Goal: Communication & Community: Participate in discussion

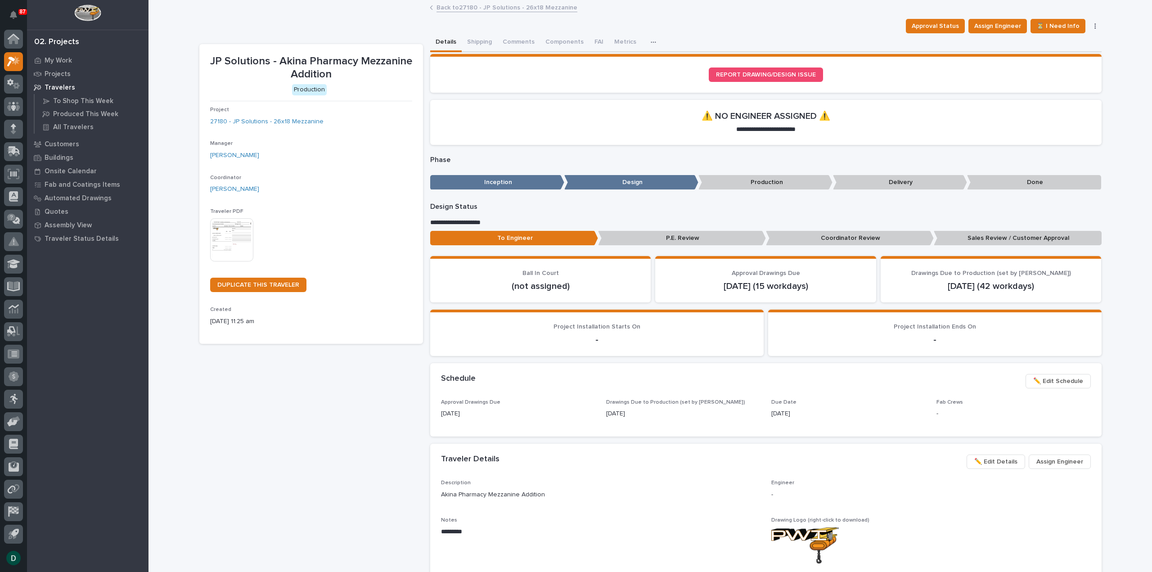
click at [483, 9] on link "Back to 27180 - JP Solutions - 26x18 Mezzanine" at bounding box center [506, 7] width 141 height 10
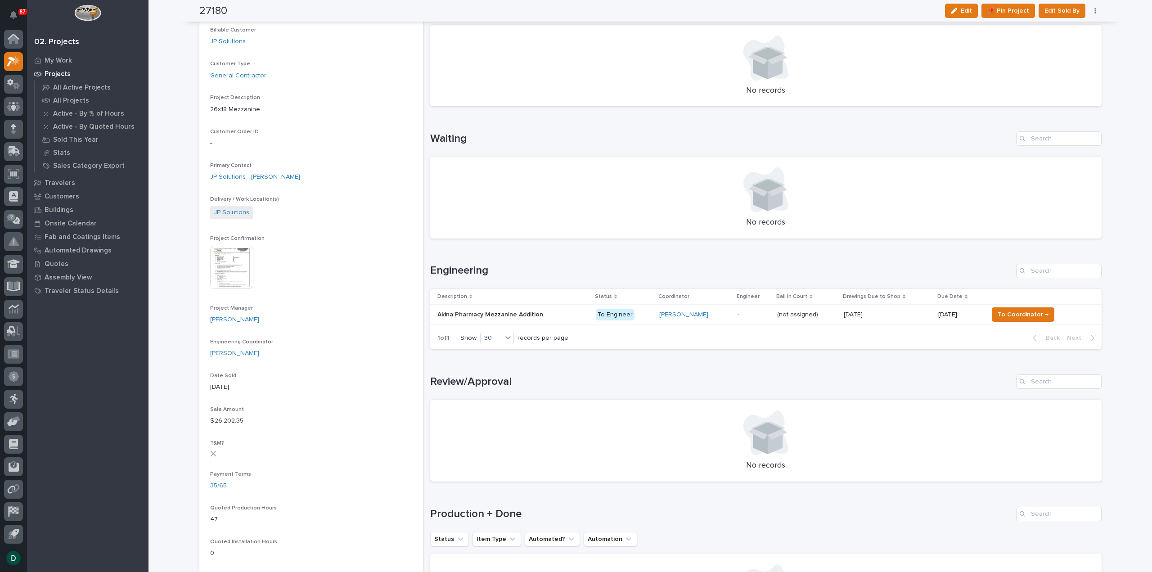
scroll to position [90, 0]
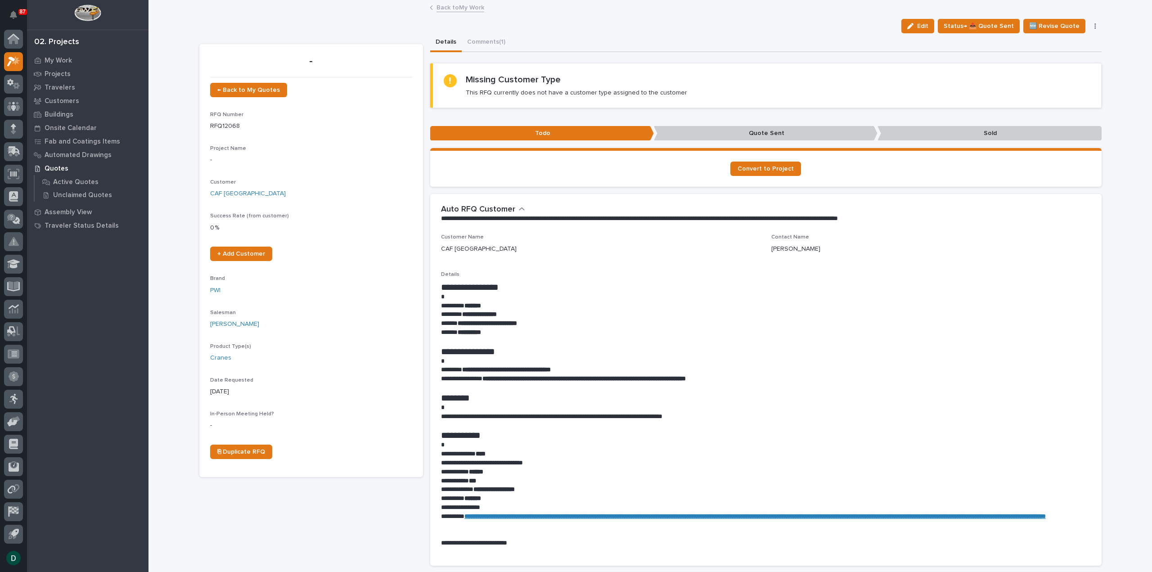
click at [457, 6] on link "Back to My Work" at bounding box center [460, 7] width 48 height 10
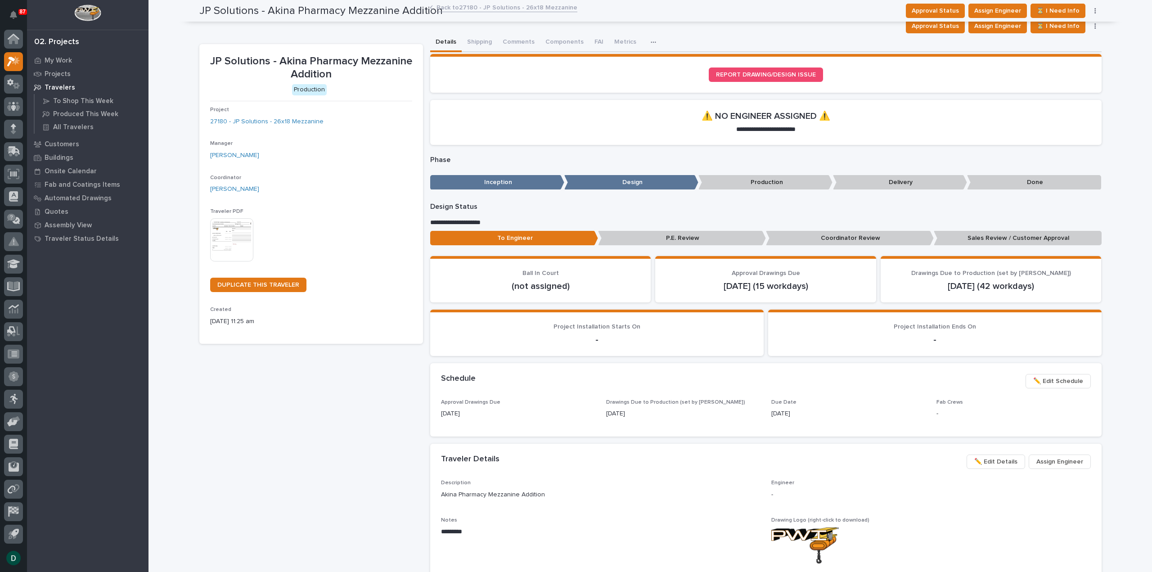
scroll to position [111, 0]
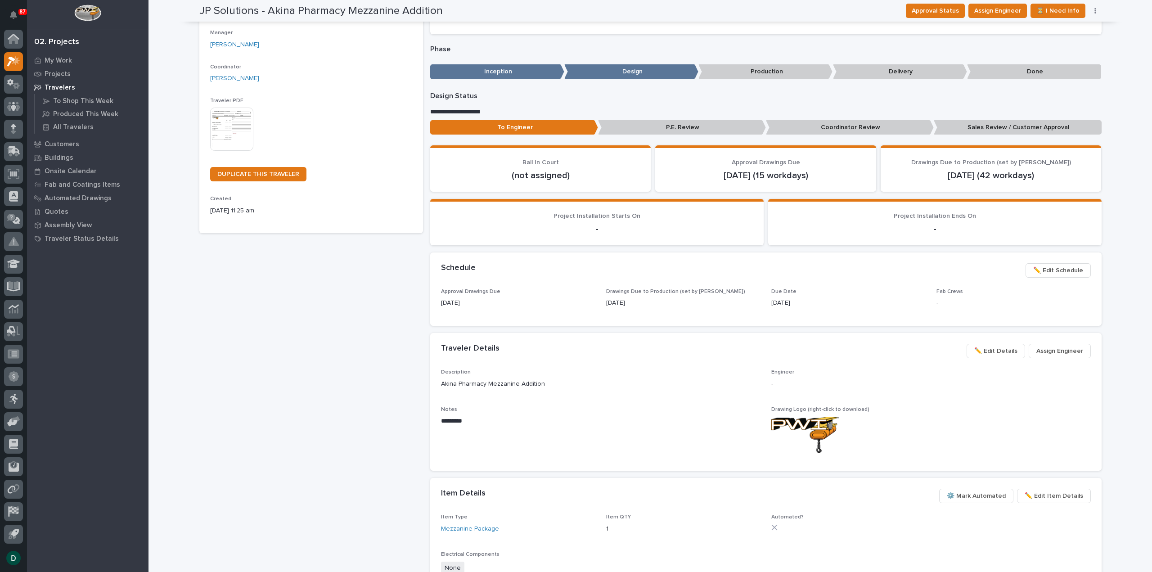
click at [362, 405] on div "JP Solutions - Akina Pharmacy Mezzanine Addition Production Project 27180 - JP …" at bounding box center [311, 337] width 224 height 808
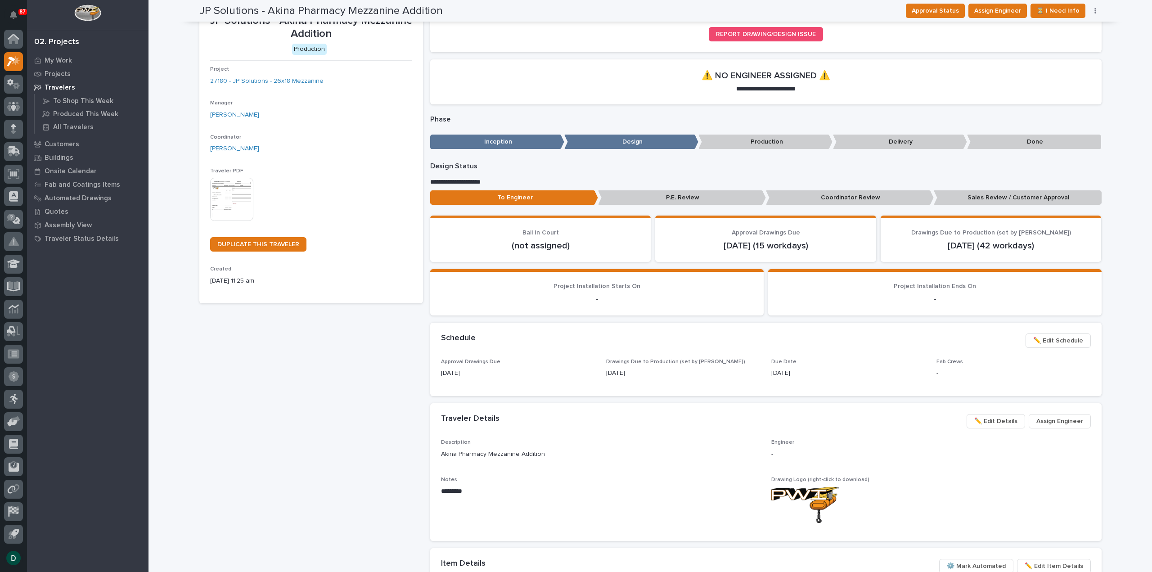
scroll to position [0, 0]
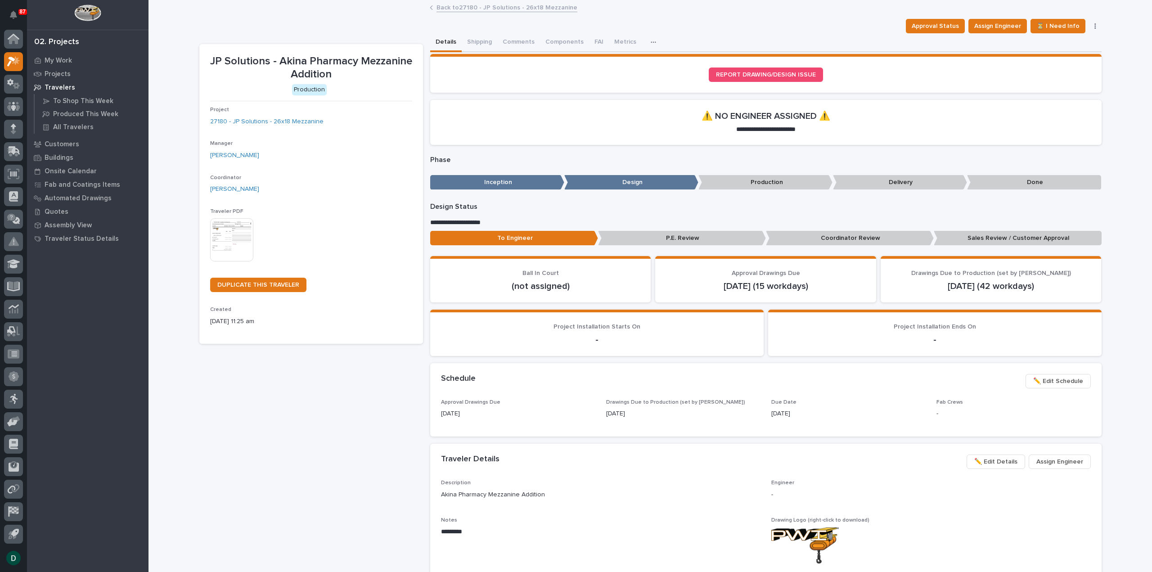
click at [448, 6] on link "Back to 27180 - JP Solutions - 26x18 Mezzanine" at bounding box center [506, 7] width 141 height 10
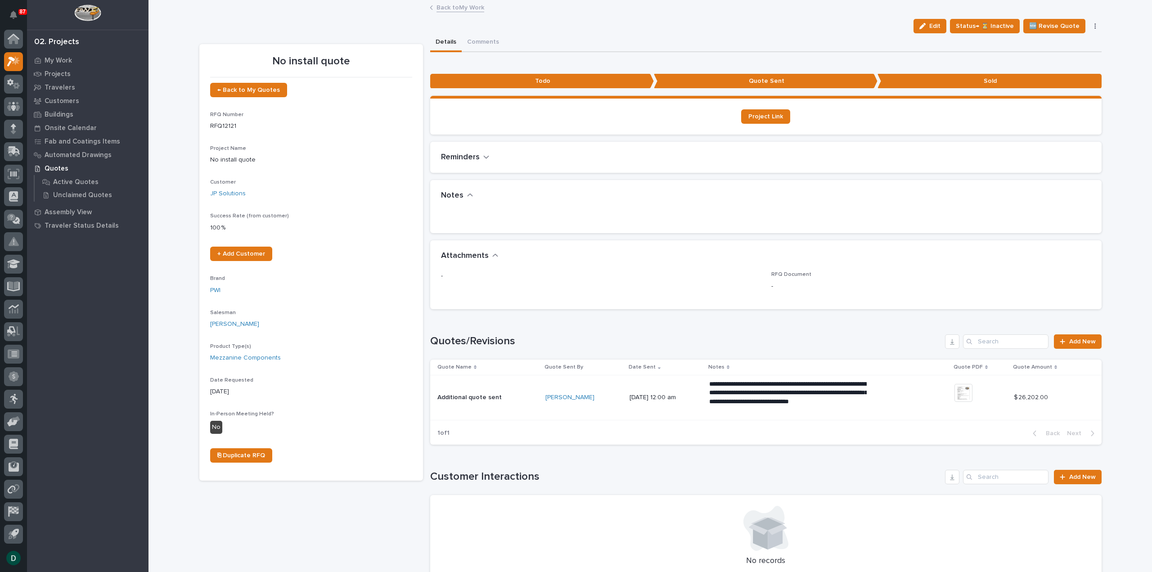
click at [447, 4] on link "Back to My Work" at bounding box center [460, 7] width 48 height 10
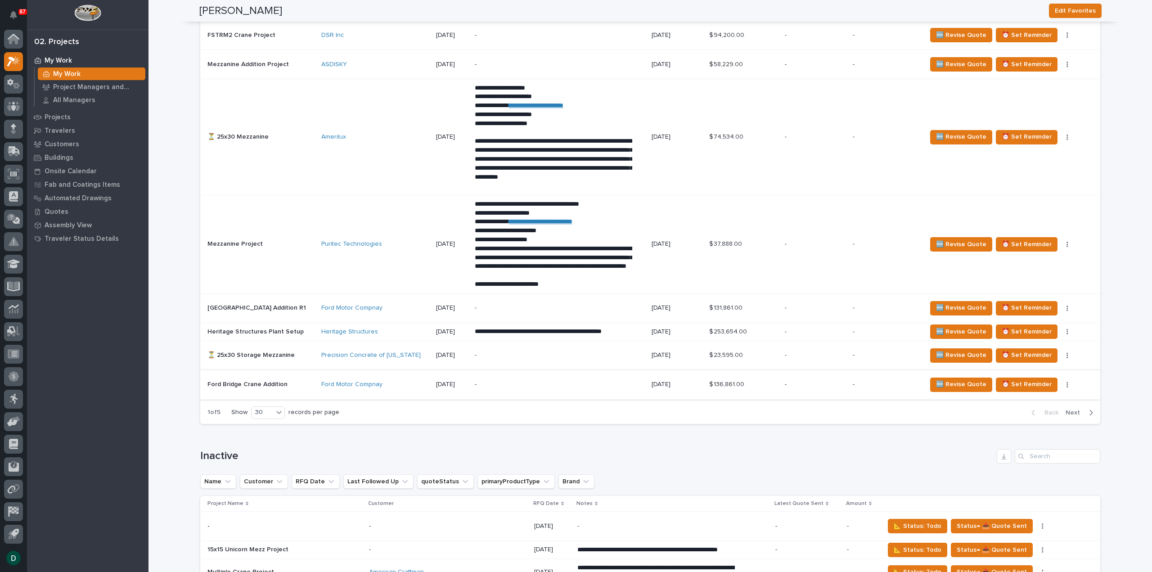
scroll to position [1574, 0]
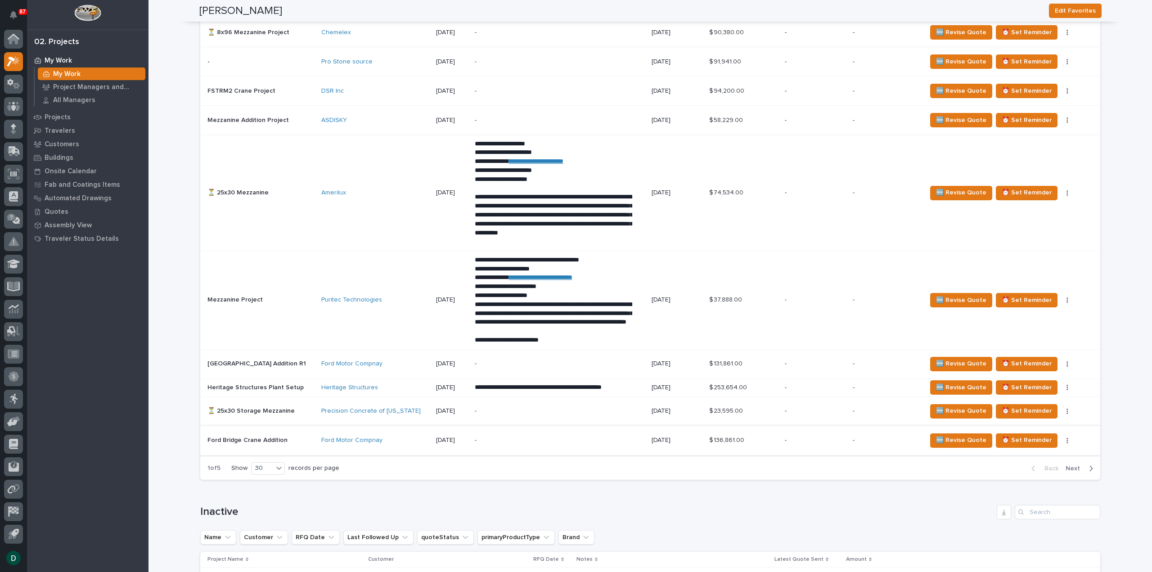
drag, startPoint x: 1073, startPoint y: 462, endPoint x: 591, endPoint y: 421, distance: 483.9
click at [1073, 464] on span "Next" at bounding box center [1075, 468] width 20 height 8
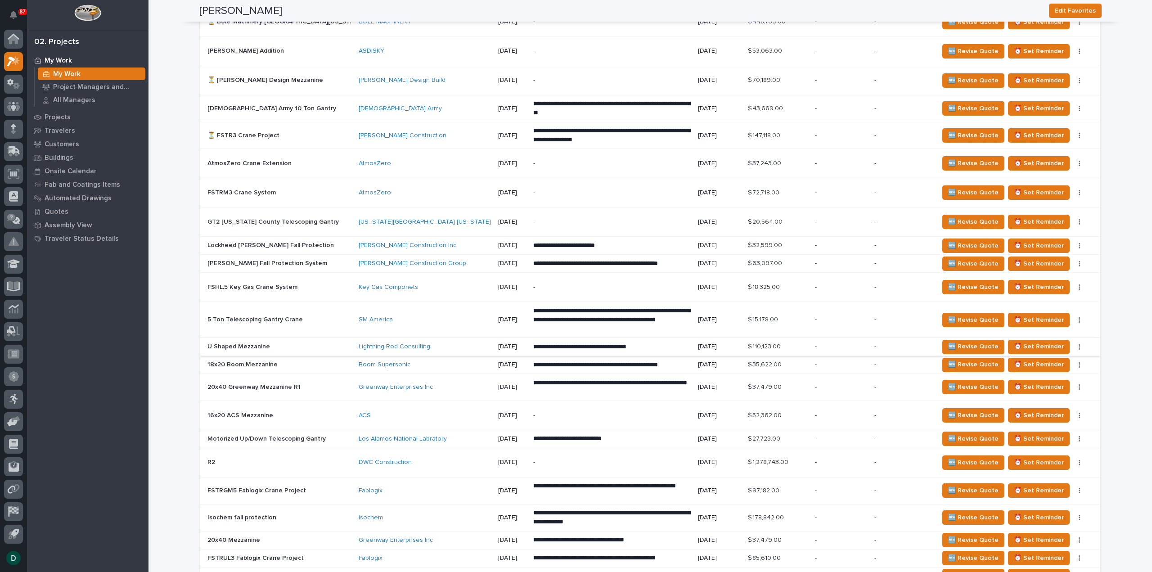
scroll to position [988, 0]
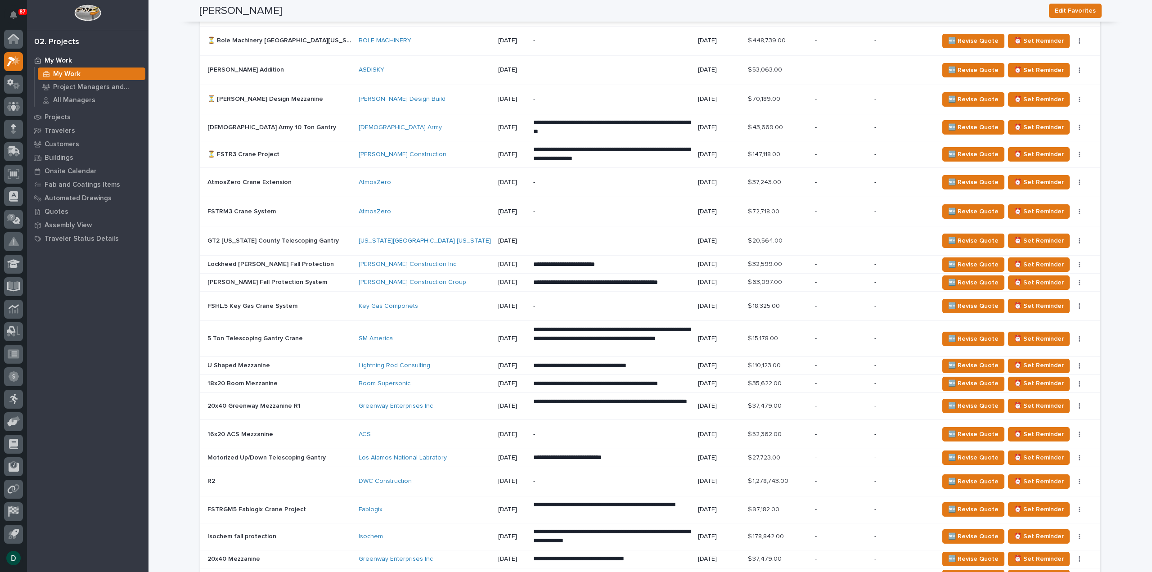
click at [323, 278] on p at bounding box center [279, 282] width 144 height 8
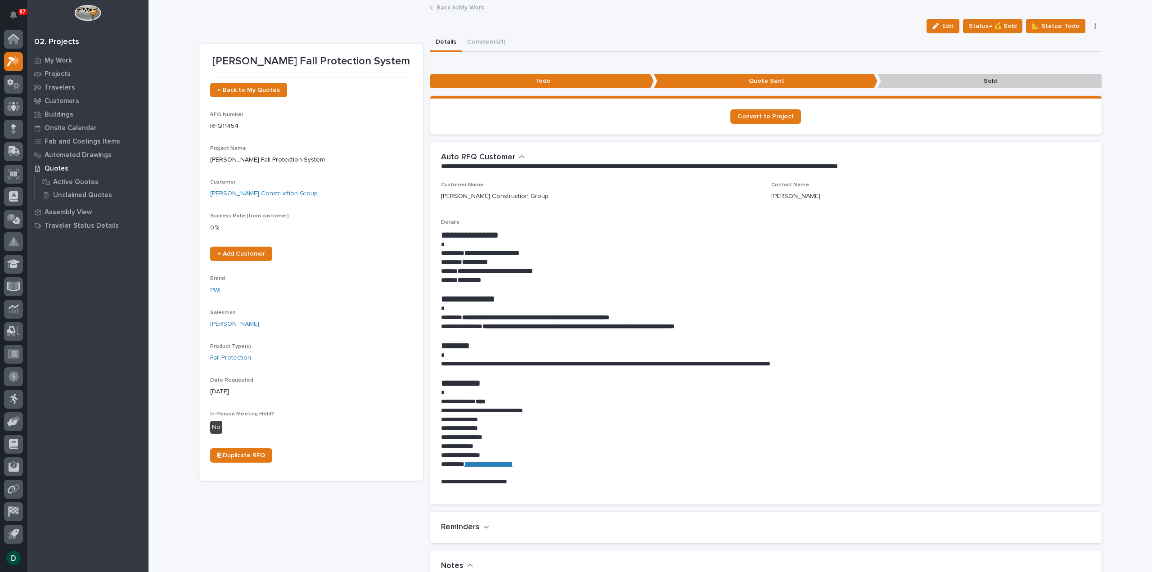
click at [469, 7] on link "Back to My Work" at bounding box center [460, 7] width 48 height 10
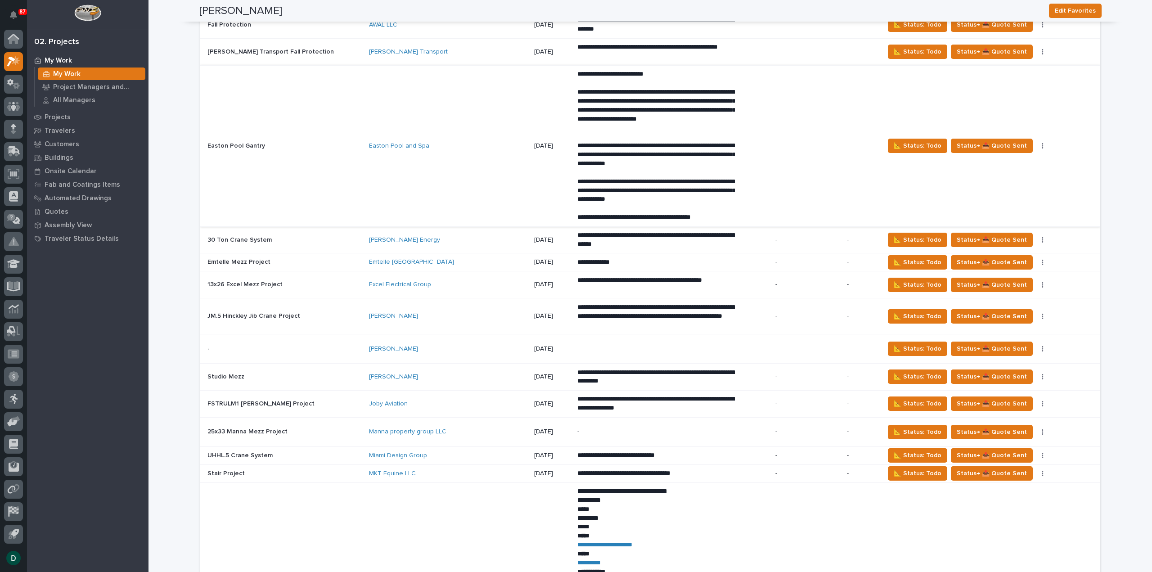
scroll to position [2249, 0]
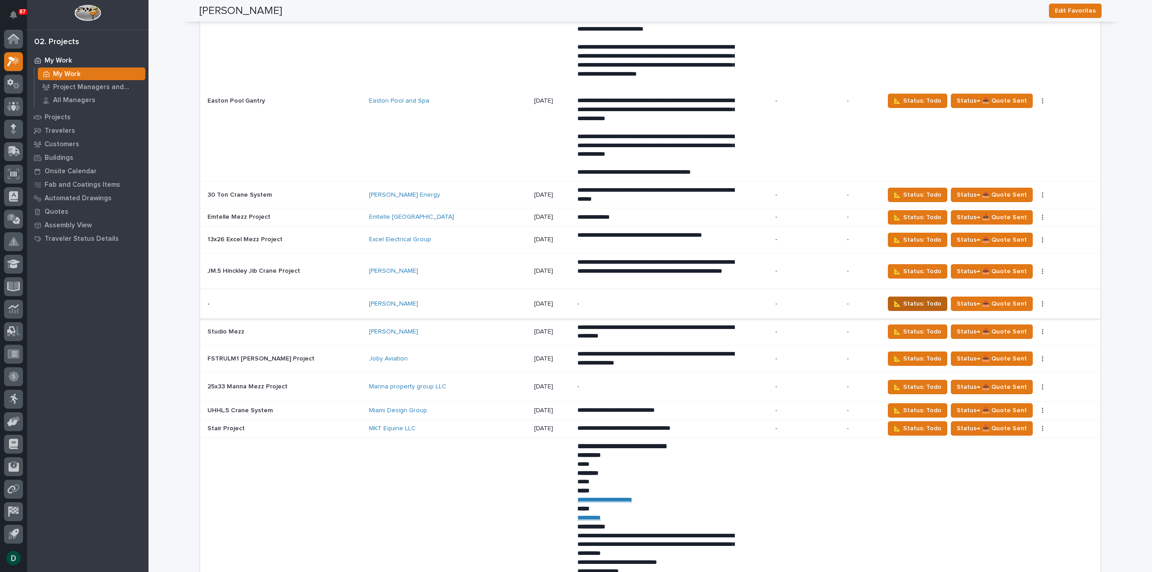
click at [914, 298] on span "📐 Status: Todo" at bounding box center [917, 303] width 48 height 11
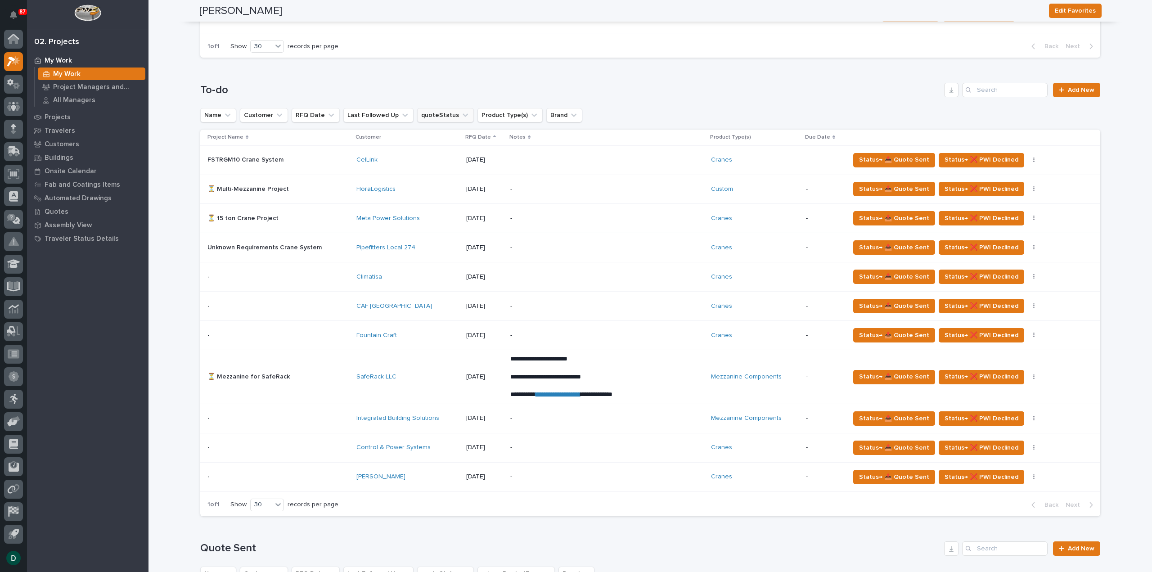
scroll to position [405, 0]
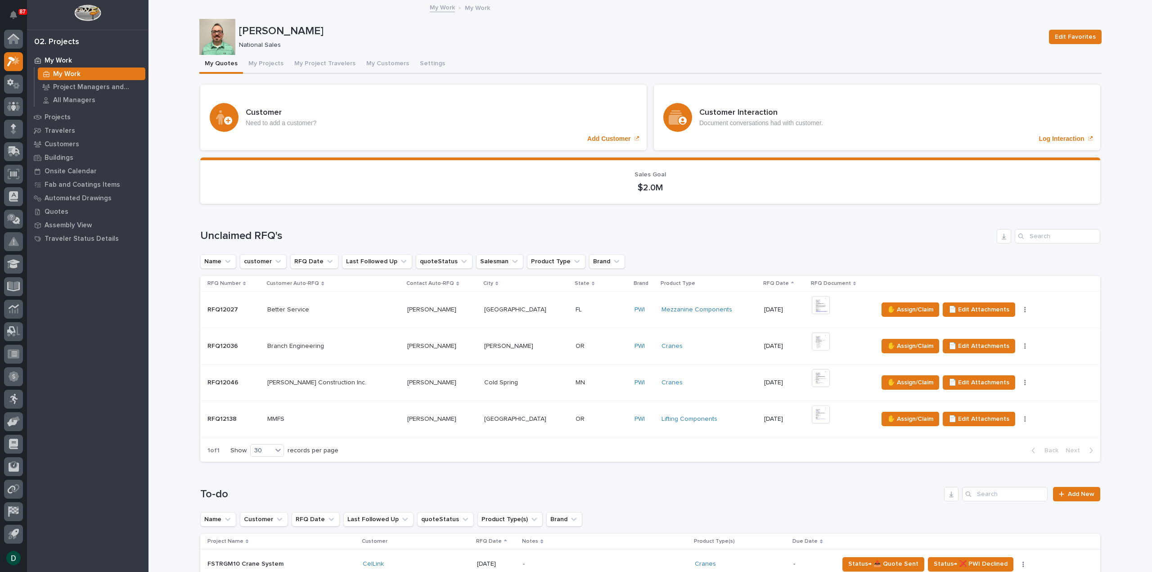
scroll to position [147, 0]
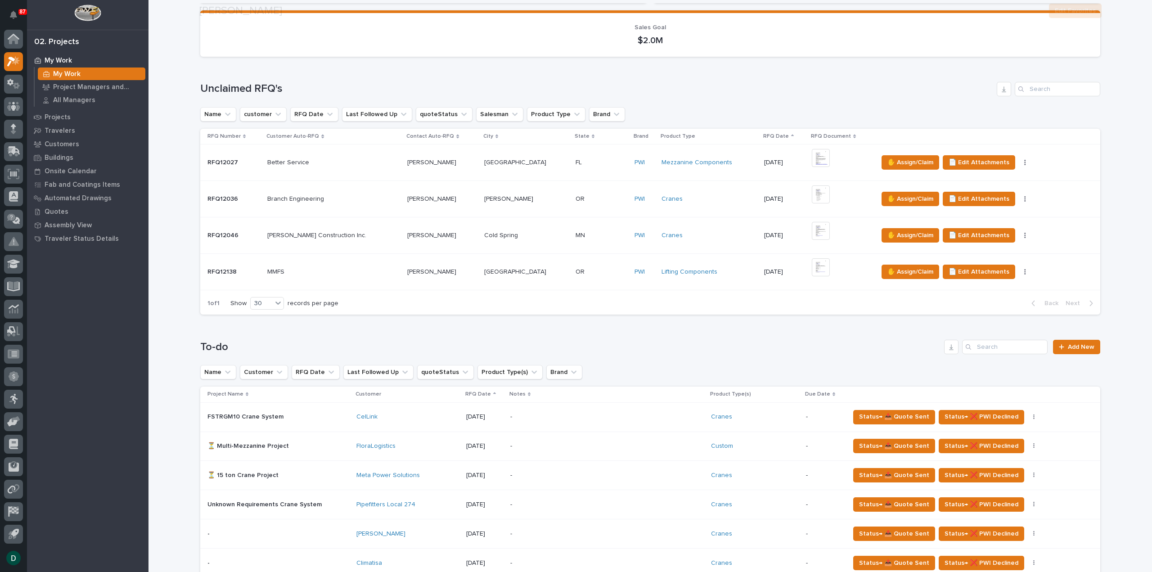
click at [338, 530] on p at bounding box center [278, 534] width 142 height 8
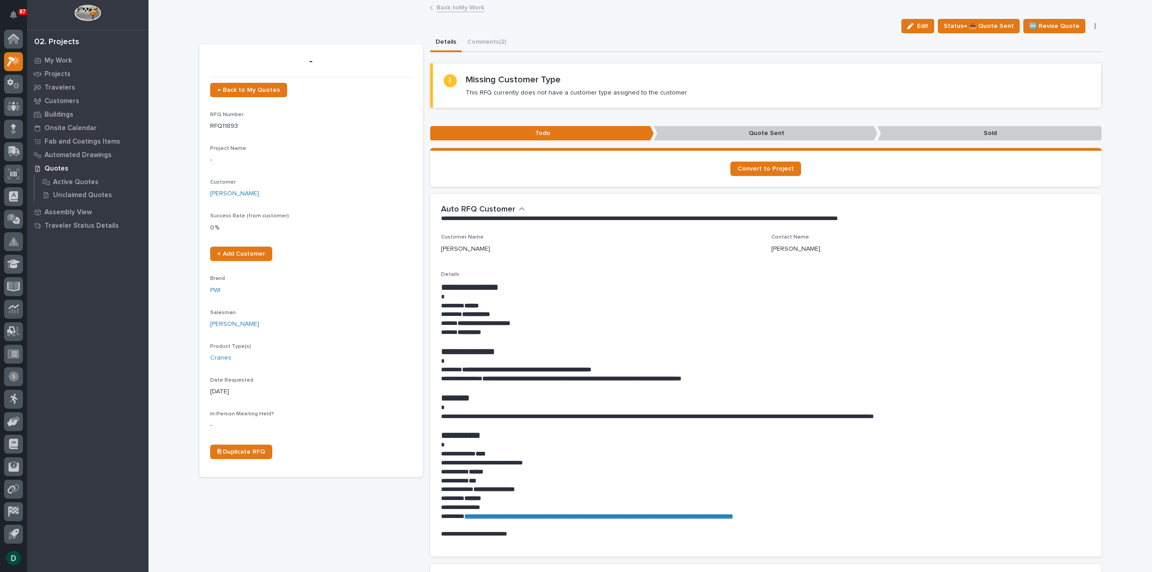
click at [641, 433] on h1 "**********" at bounding box center [766, 435] width 650 height 11
click at [703, 434] on h1 "**********" at bounding box center [766, 435] width 650 height 11
click at [773, 428] on p at bounding box center [766, 425] width 650 height 9
click at [877, 424] on p at bounding box center [766, 425] width 650 height 9
drag, startPoint x: 972, startPoint y: 419, endPoint x: 963, endPoint y: 420, distance: 8.6
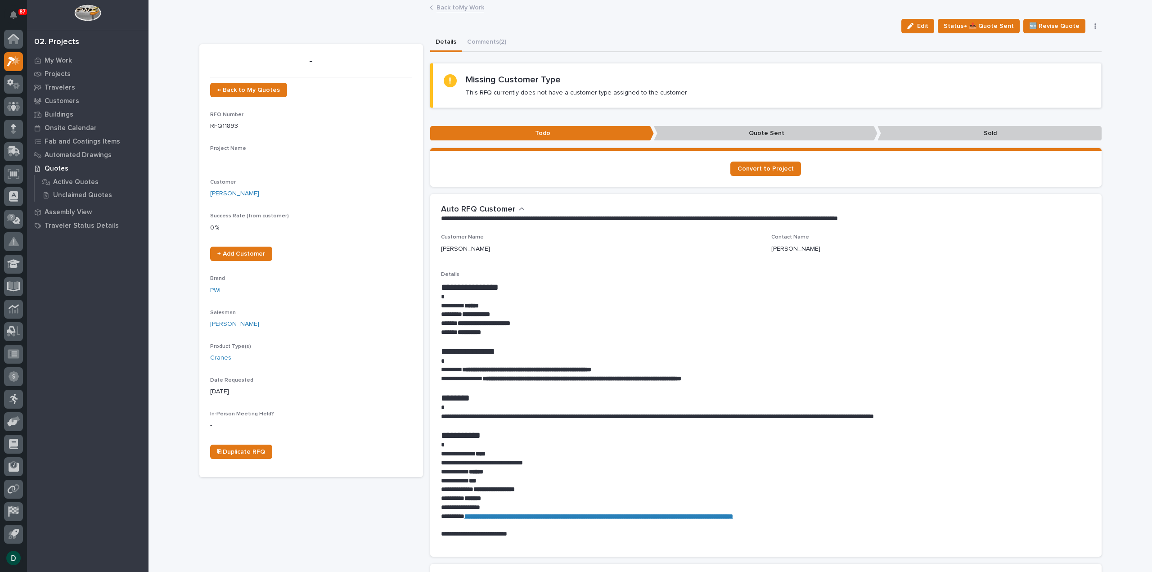
click at [971, 419] on p "**********" at bounding box center [766, 416] width 650 height 9
click at [570, 348] on h1 "**********" at bounding box center [766, 351] width 650 height 11
click at [545, 332] on p "**********" at bounding box center [766, 332] width 650 height 9
click at [547, 322] on p "**********" at bounding box center [766, 323] width 650 height 9
click at [516, 313] on p "**********" at bounding box center [766, 314] width 650 height 9
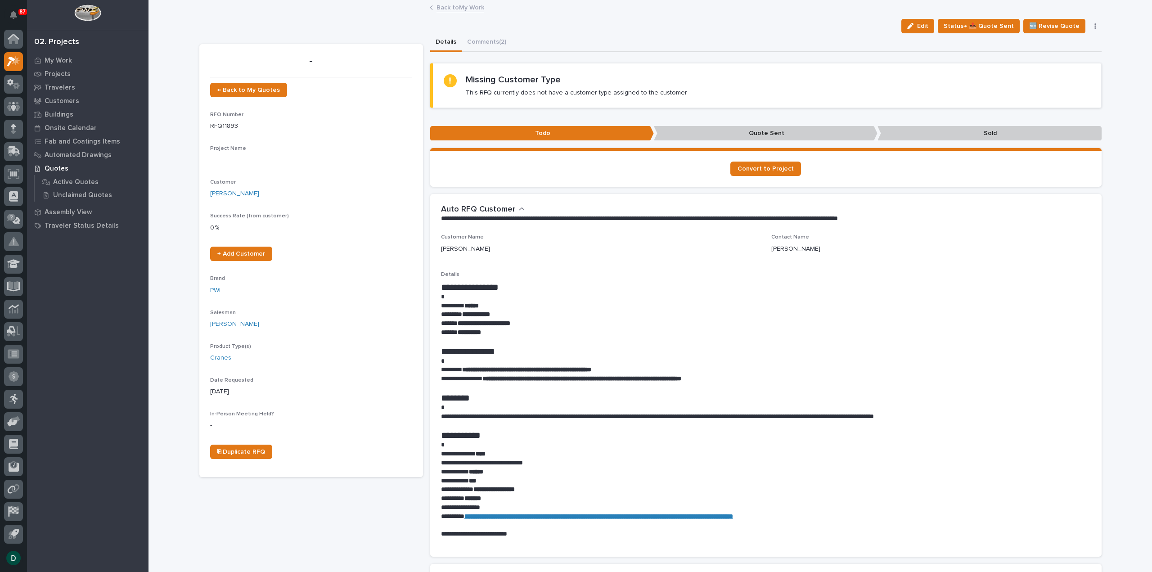
click at [516, 297] on p at bounding box center [766, 296] width 650 height 9
click at [520, 282] on h1 "**********" at bounding box center [766, 287] width 650 height 11
click at [488, 261] on div "**********" at bounding box center [766, 390] width 650 height 312
click at [492, 244] on div "[PERSON_NAME]" at bounding box center [600, 248] width 319 height 9
click at [534, 245] on div "[PERSON_NAME]" at bounding box center [600, 248] width 319 height 9
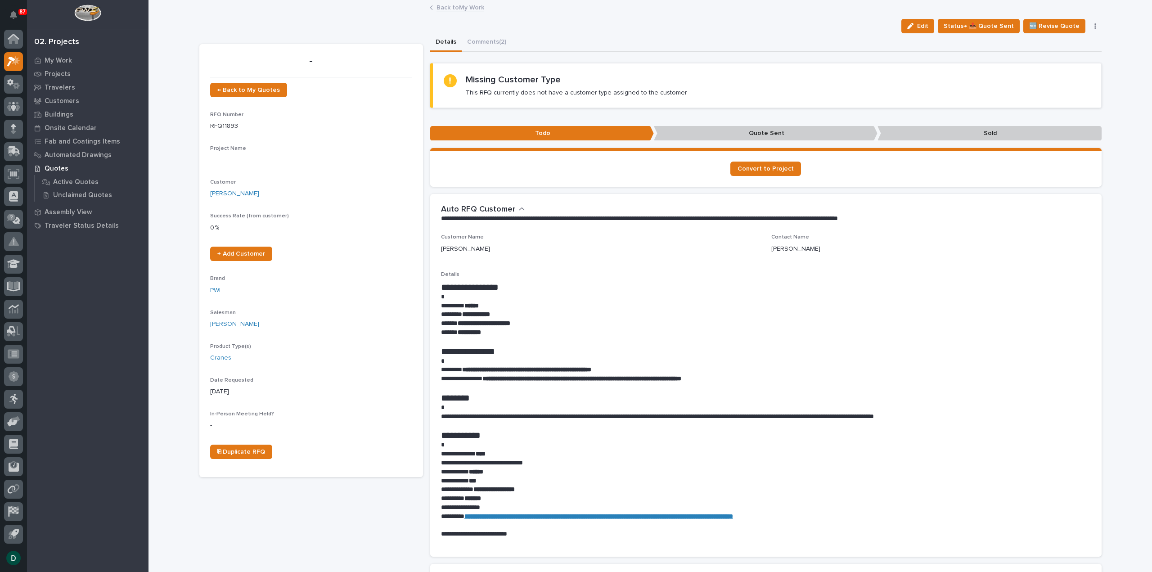
click at [463, 7] on link "Back to My Work" at bounding box center [460, 7] width 48 height 10
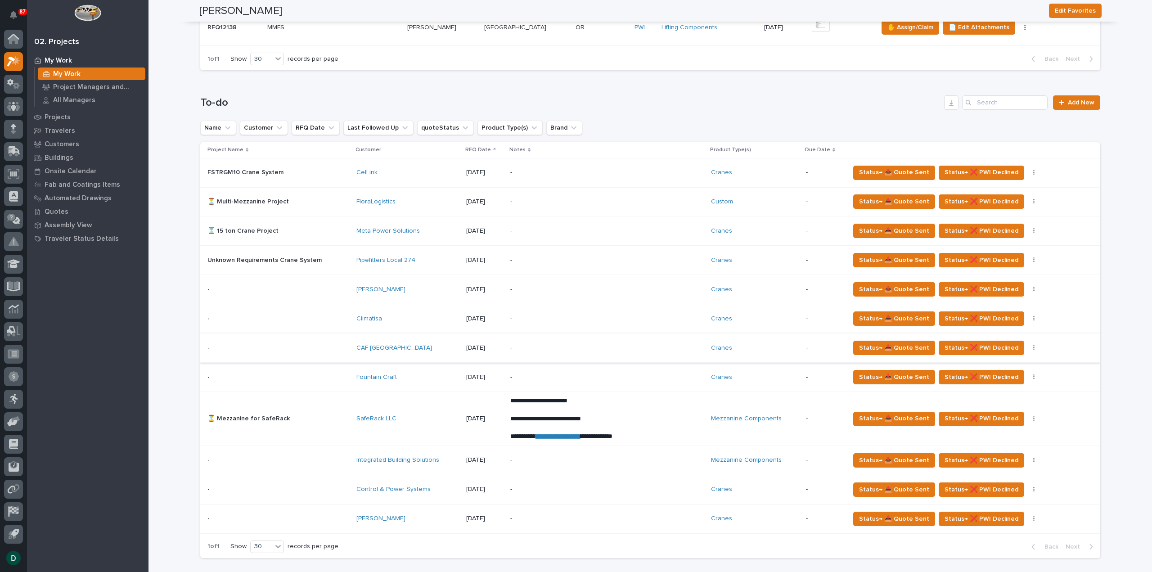
scroll to position [405, 0]
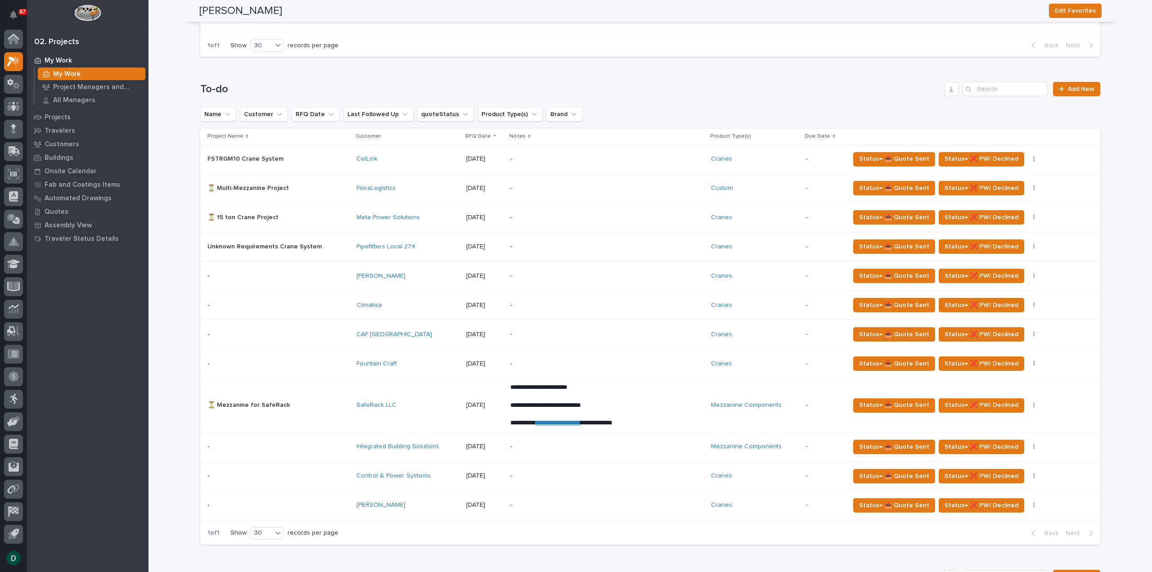
click at [419, 364] on div "Fountain Craft" at bounding box center [407, 364] width 103 height 8
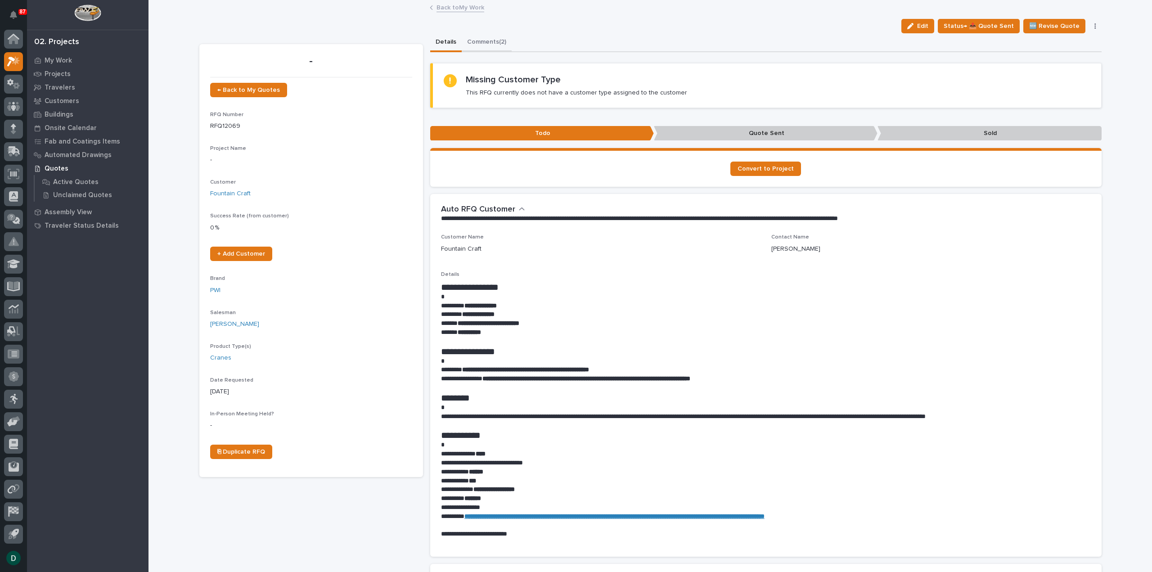
click at [484, 42] on button "Comments (2)" at bounding box center [487, 42] width 50 height 19
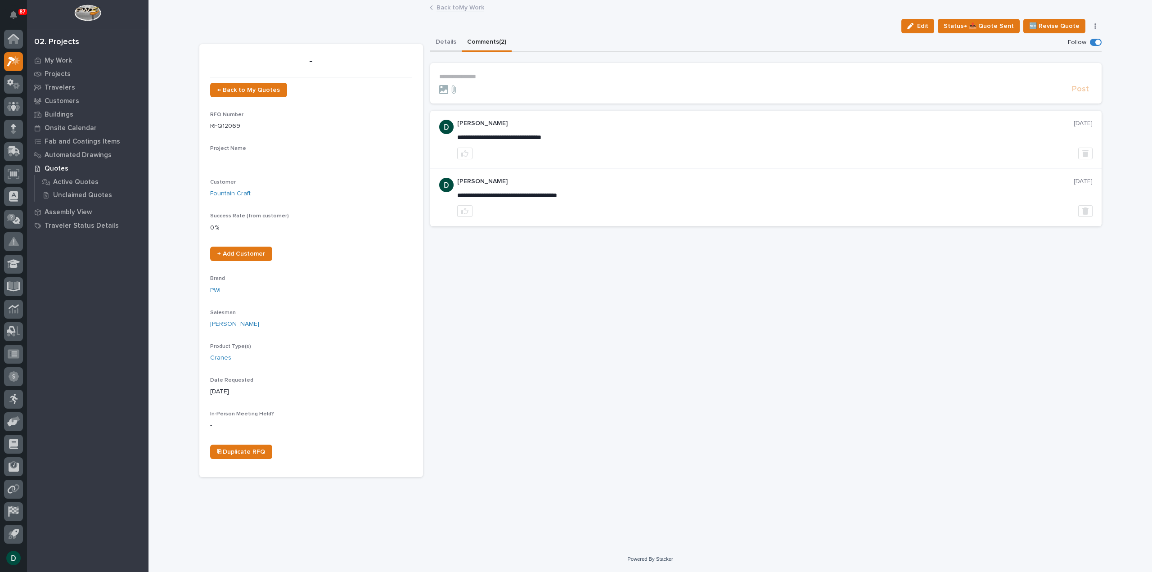
click at [443, 40] on button "Details" at bounding box center [445, 42] width 31 height 19
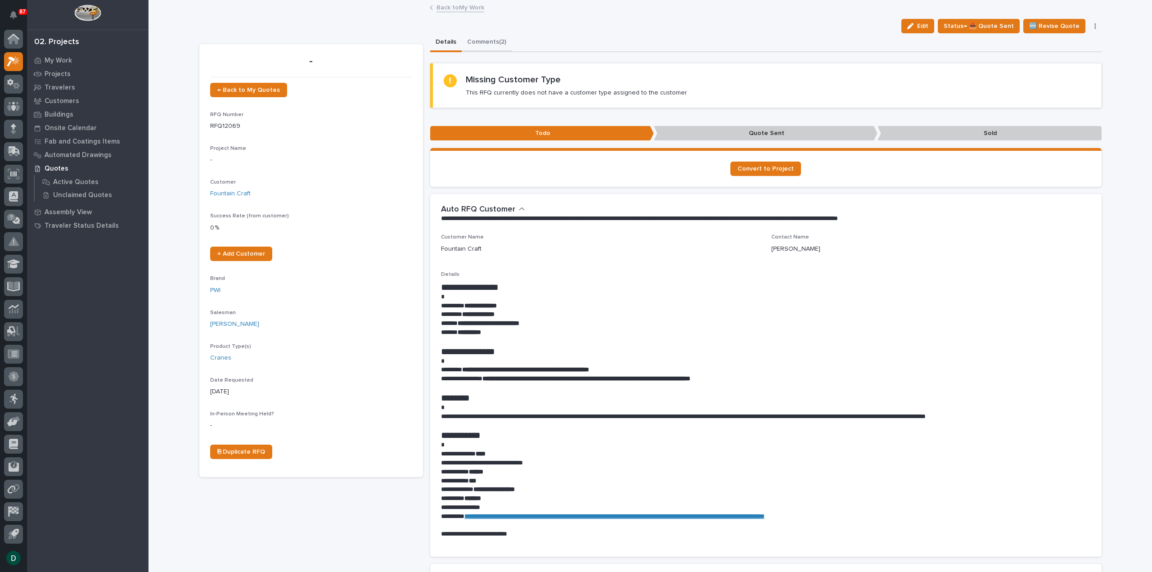
click at [491, 43] on button "Comments (2)" at bounding box center [487, 42] width 50 height 19
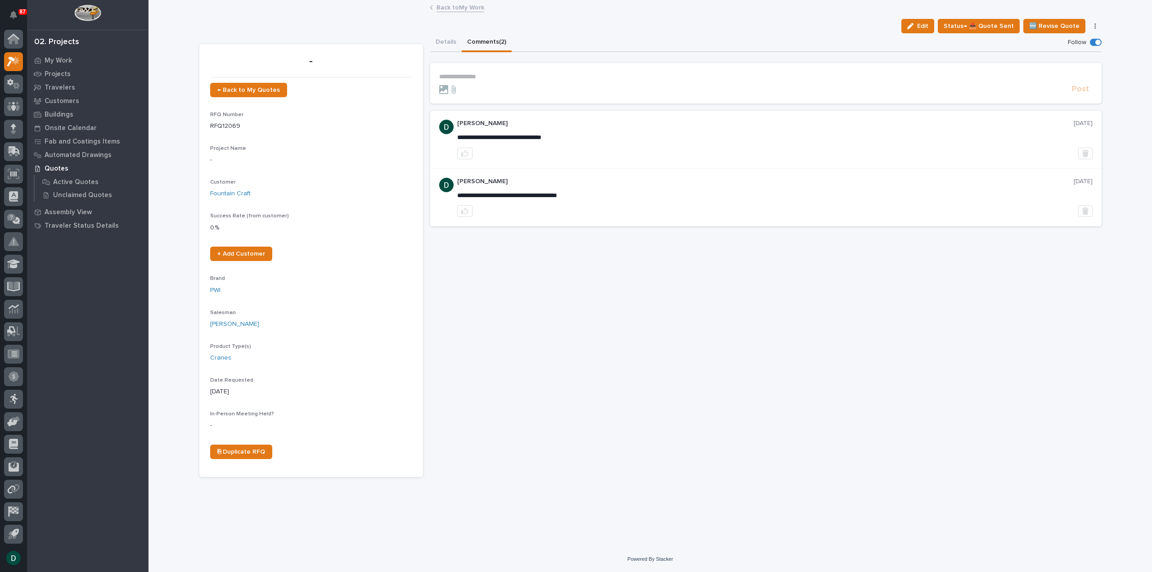
click at [473, 75] on p "**********" at bounding box center [765, 77] width 653 height 8
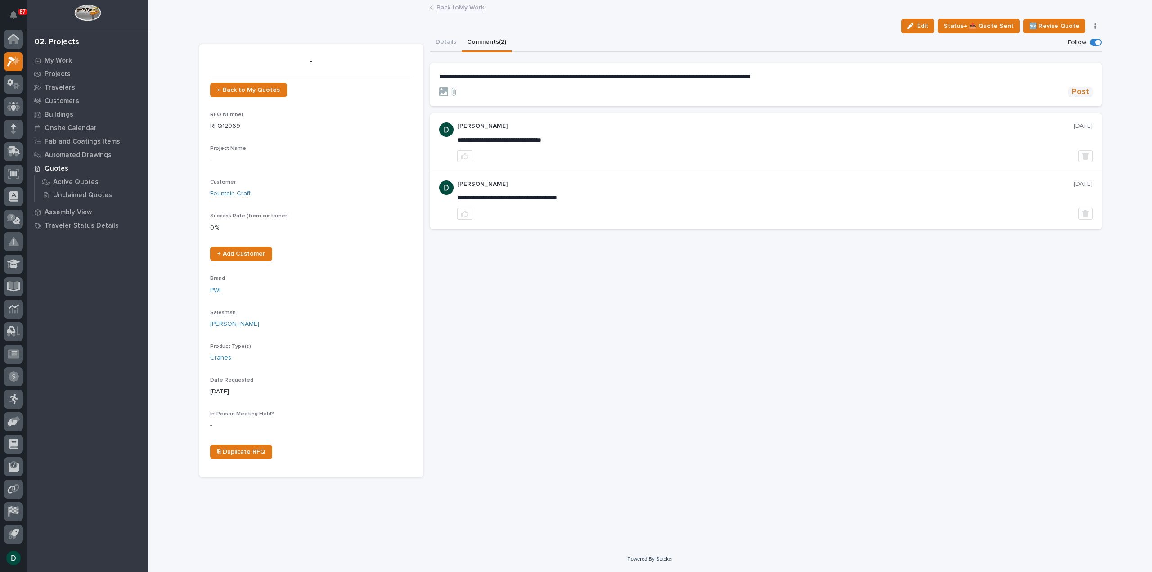
click at [1077, 92] on span "Post" at bounding box center [1079, 92] width 17 height 10
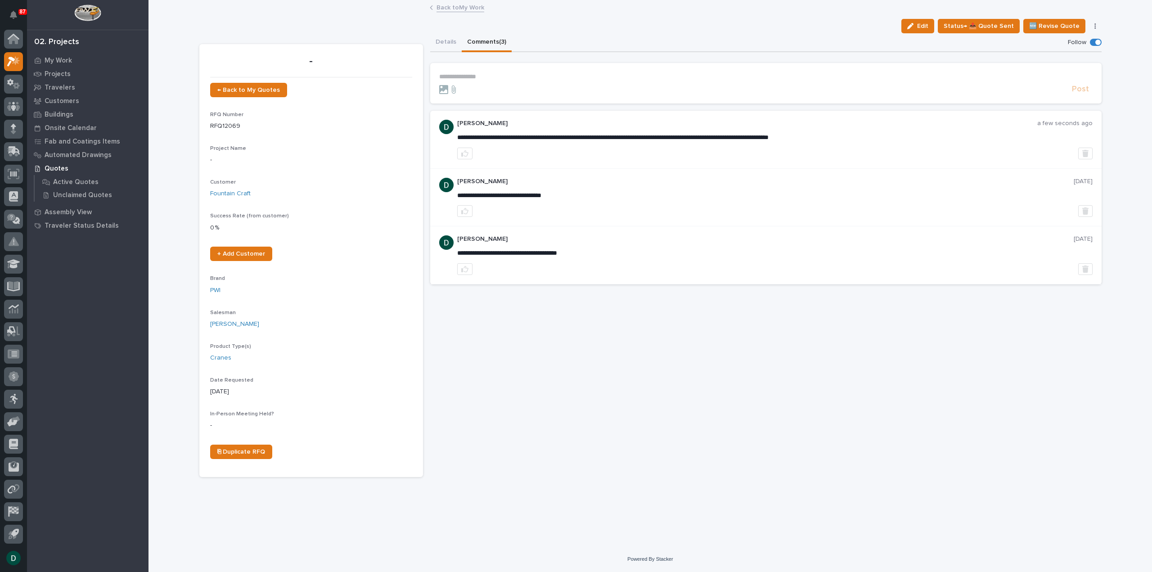
click at [445, 7] on link "Back to My Work" at bounding box center [460, 7] width 48 height 10
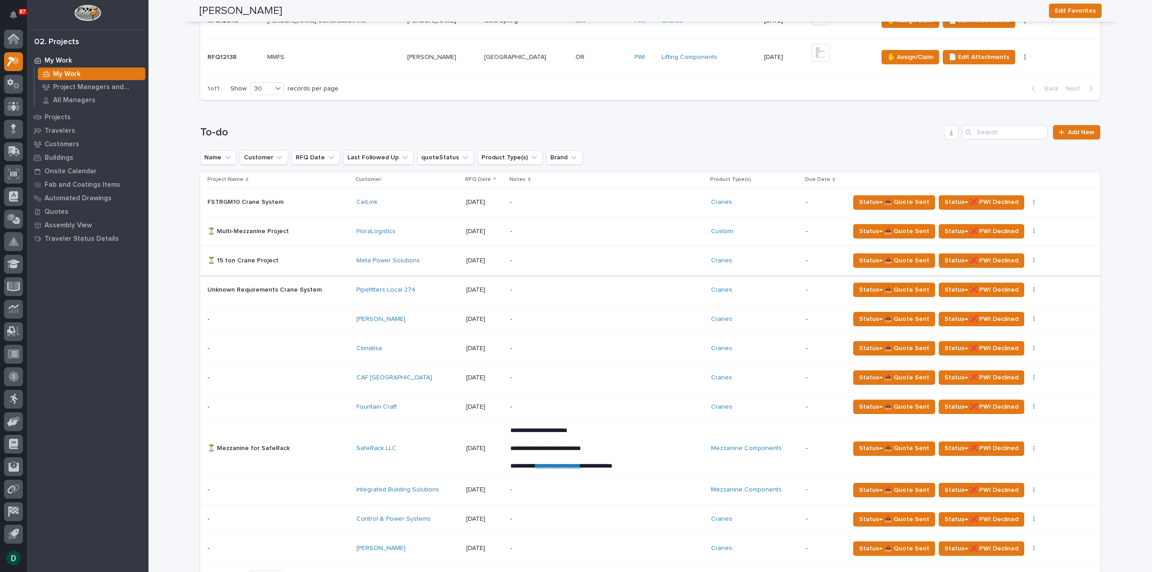
scroll to position [360, 0]
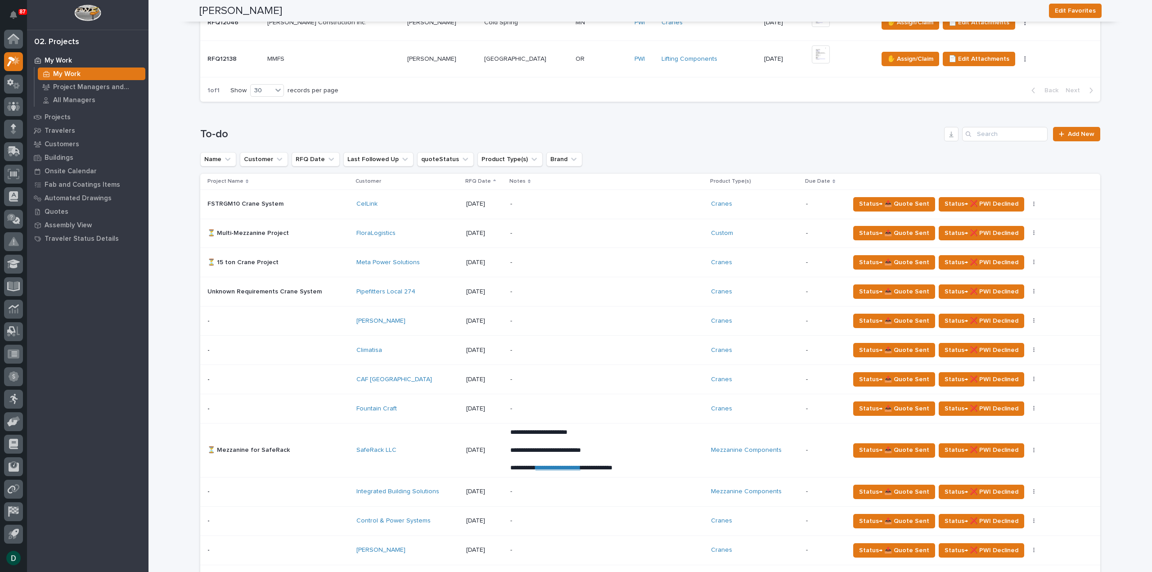
click at [326, 234] on p at bounding box center [278, 233] width 142 height 8
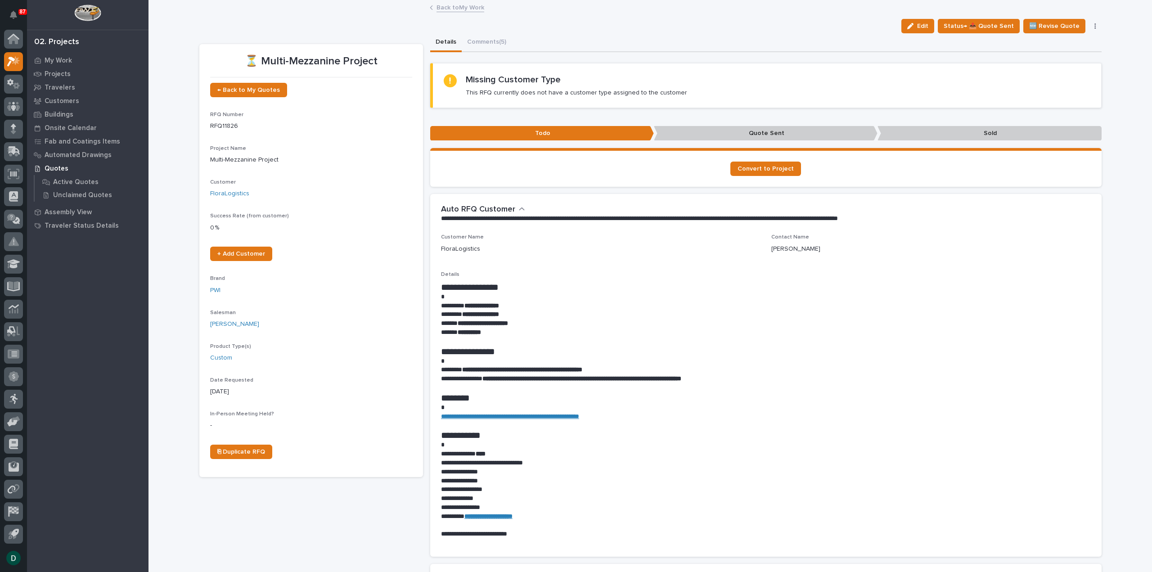
drag, startPoint x: 484, startPoint y: 43, endPoint x: 628, endPoint y: 77, distance: 147.8
click at [484, 43] on button "Comments (5)" at bounding box center [487, 42] width 50 height 19
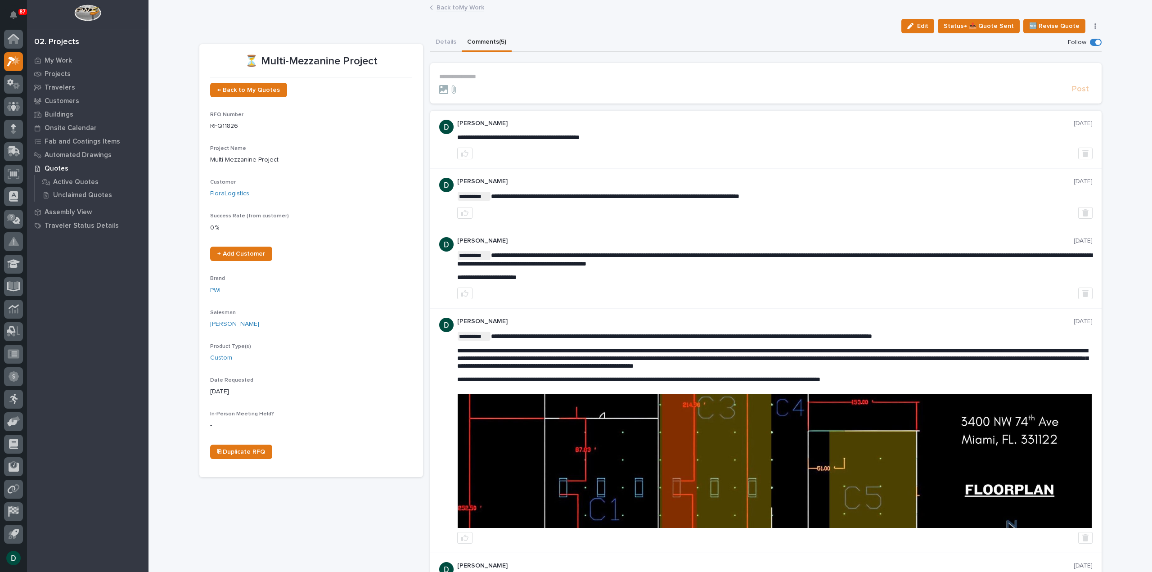
click at [540, 80] on div "**********" at bounding box center [765, 77] width 653 height 8
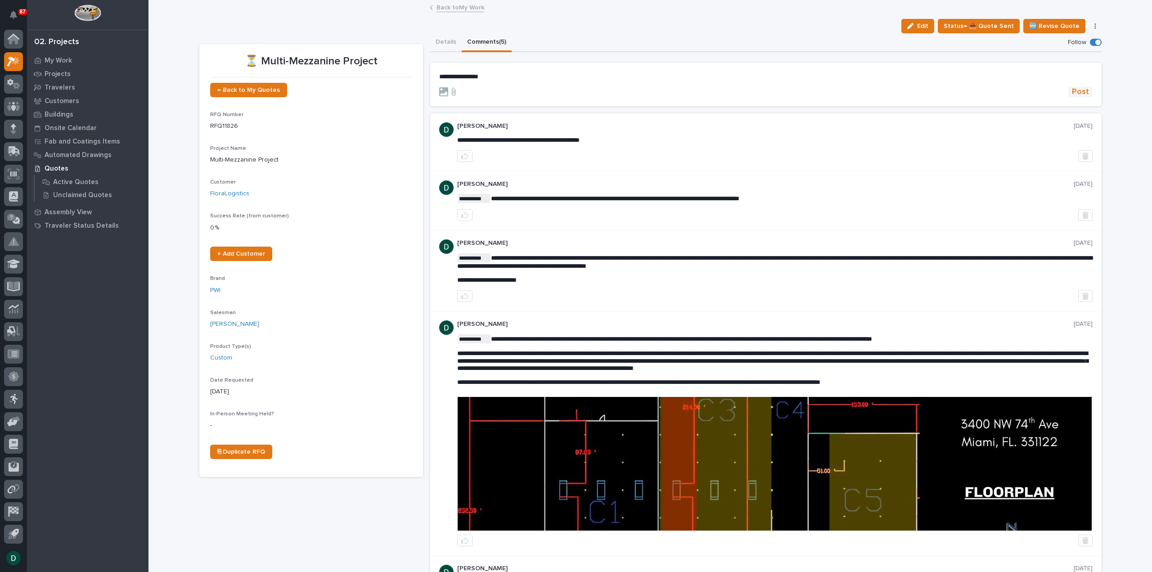
click at [1081, 92] on span "Post" at bounding box center [1079, 92] width 17 height 10
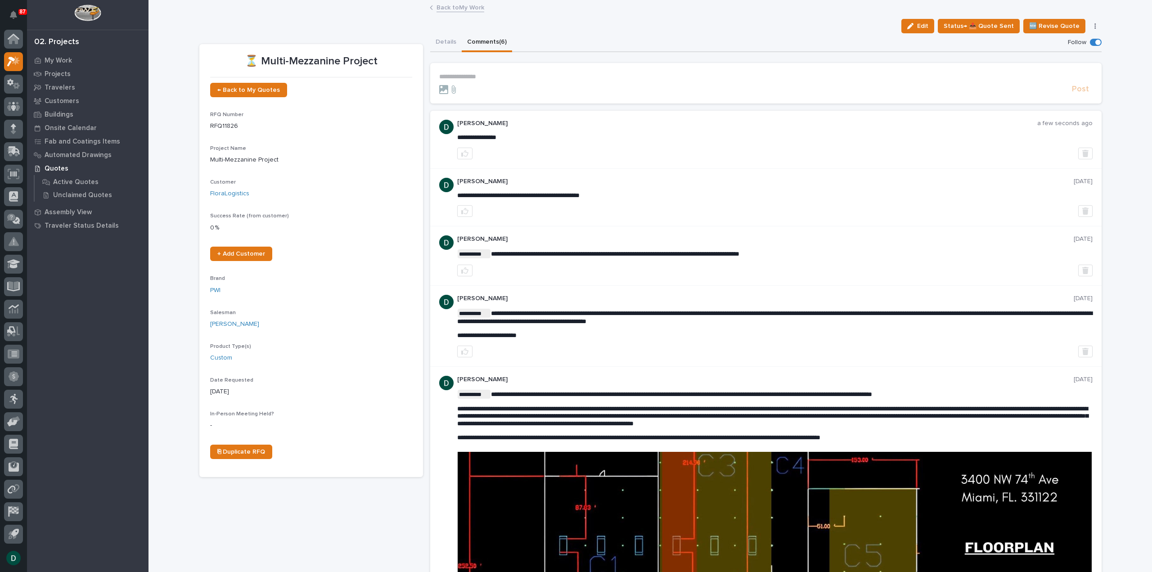
click at [462, 9] on link "Back to My Work" at bounding box center [460, 7] width 48 height 10
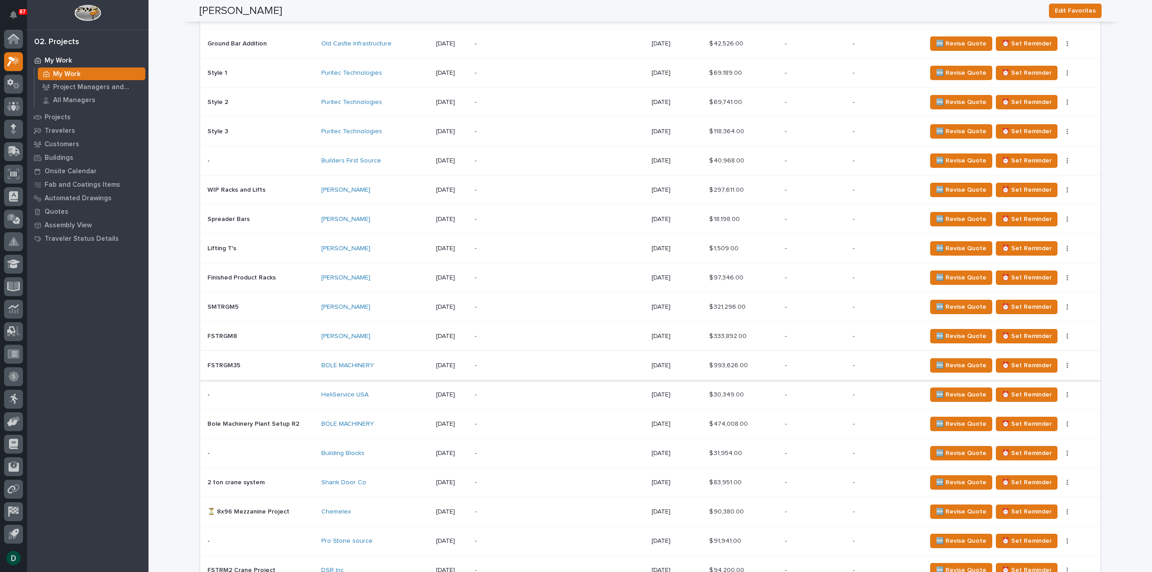
scroll to position [1170, 0]
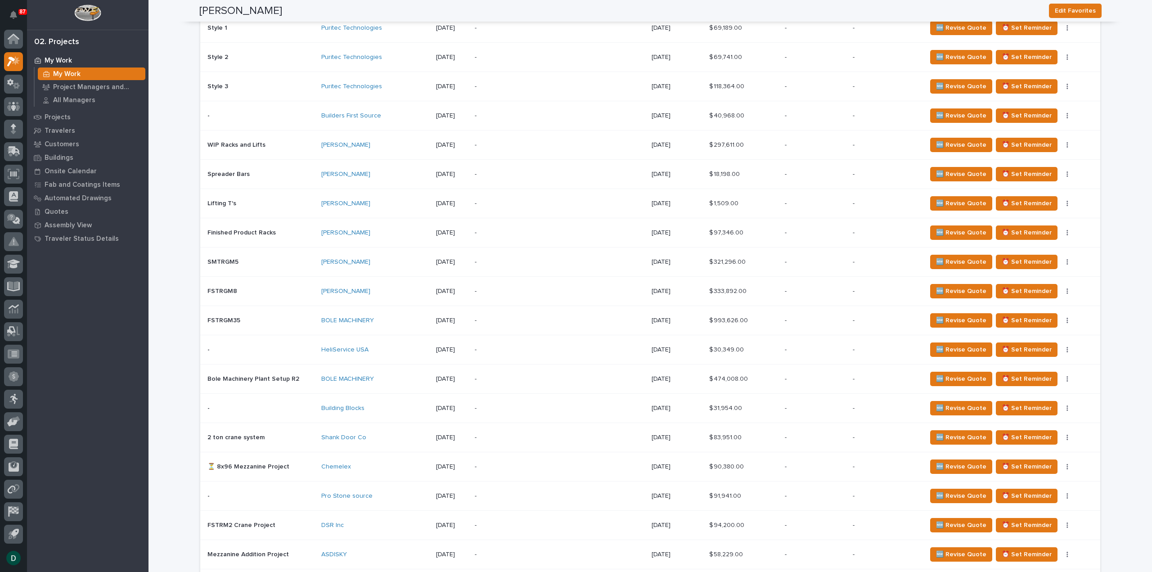
click at [403, 347] on div "HeliService USA" at bounding box center [375, 350] width 108 height 8
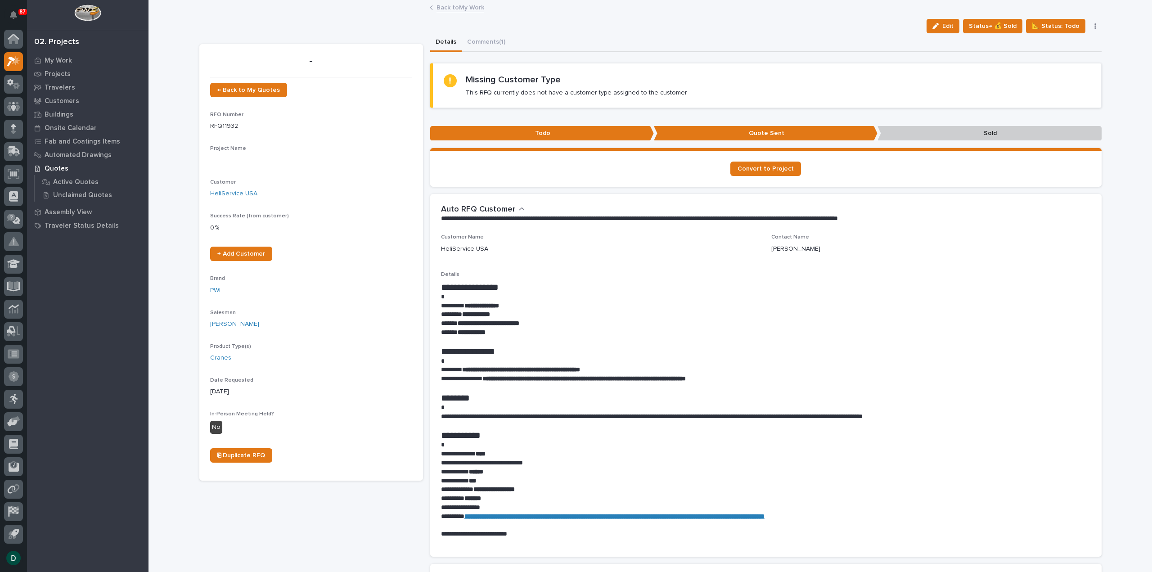
click at [610, 342] on p at bounding box center [766, 341] width 650 height 9
click at [488, 43] on button "Comments (1)" at bounding box center [486, 42] width 49 height 19
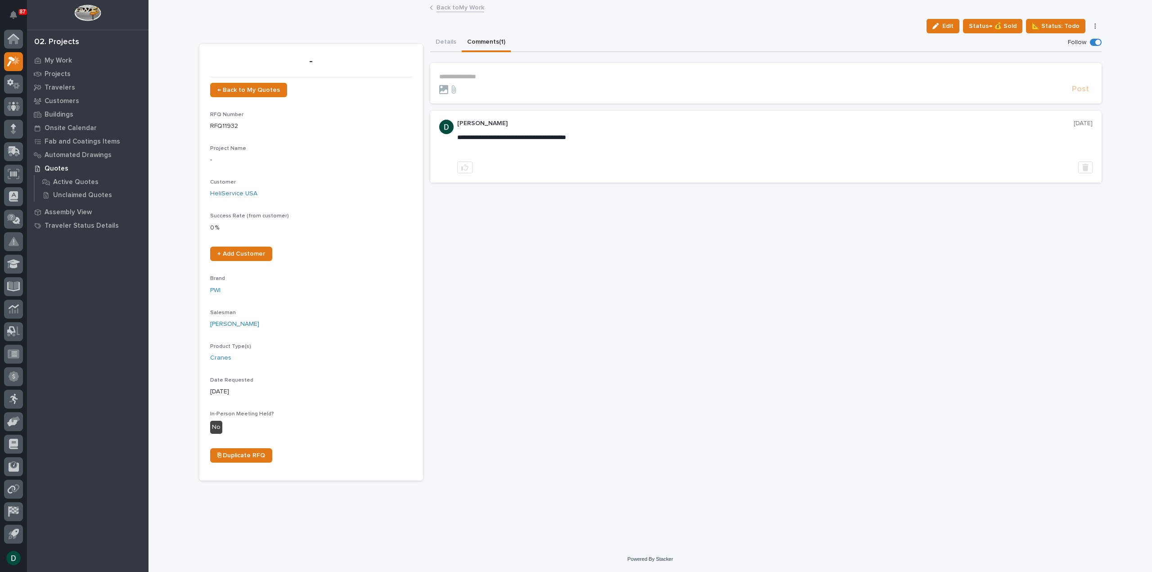
click at [576, 81] on form "**********" at bounding box center [765, 84] width 653 height 22
click at [576, 79] on p "**********" at bounding box center [765, 77] width 653 height 8
click at [1081, 92] on span "Post" at bounding box center [1079, 92] width 17 height 10
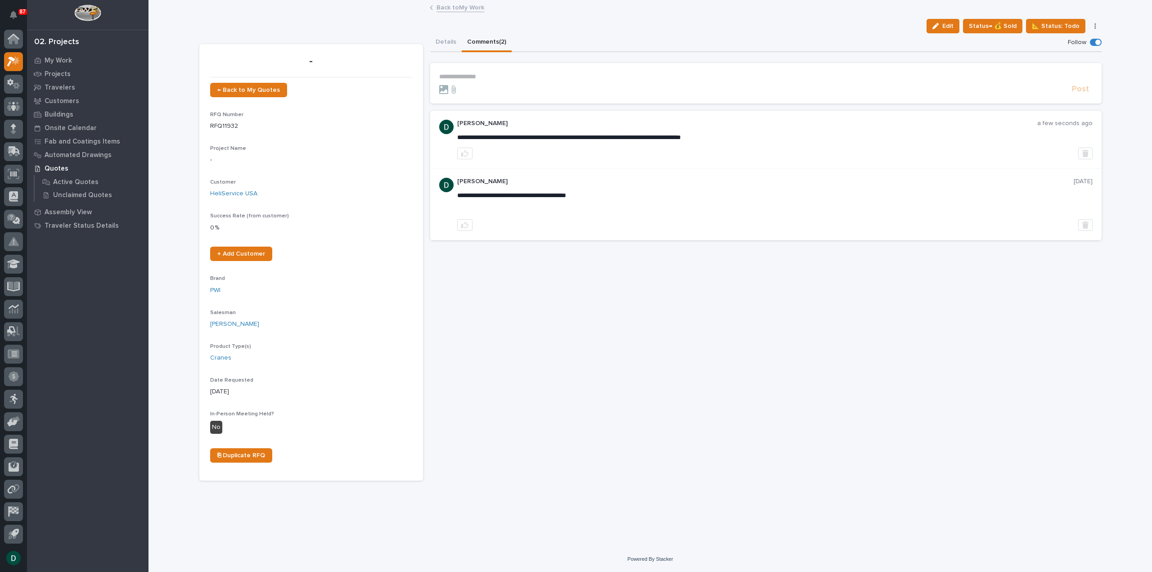
click at [466, 7] on link "Back to My Work" at bounding box center [460, 7] width 48 height 10
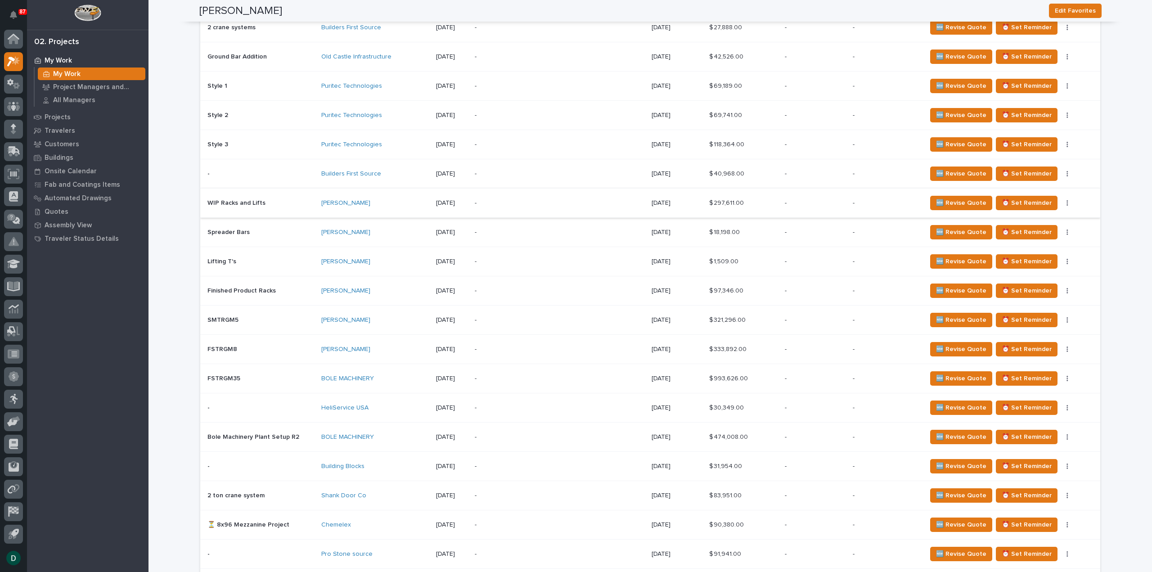
scroll to position [1125, 0]
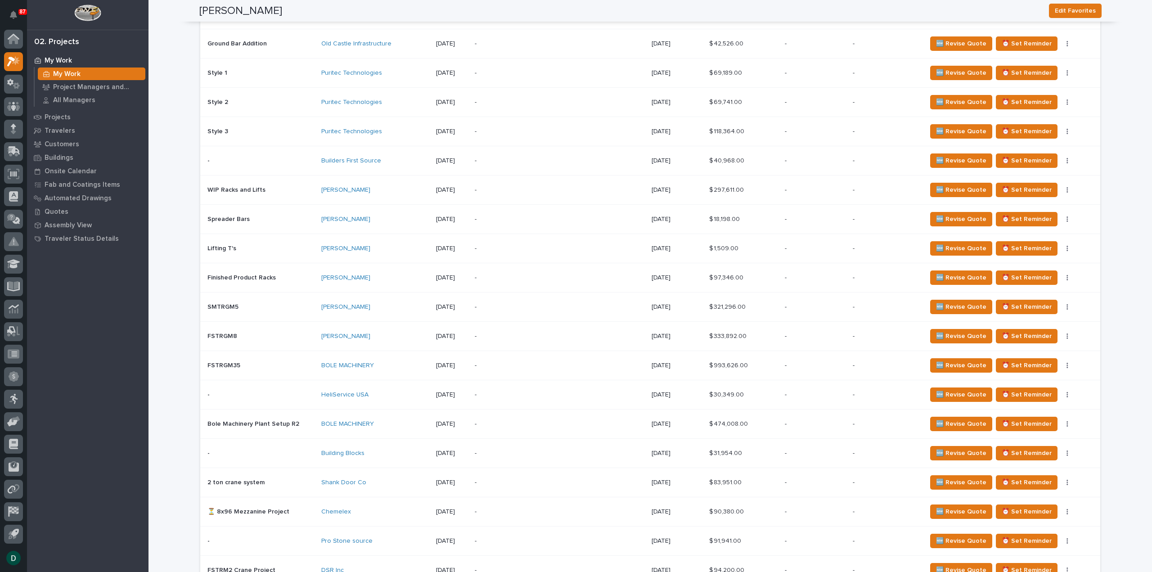
click at [382, 452] on div "Building Blocks" at bounding box center [375, 453] width 108 height 15
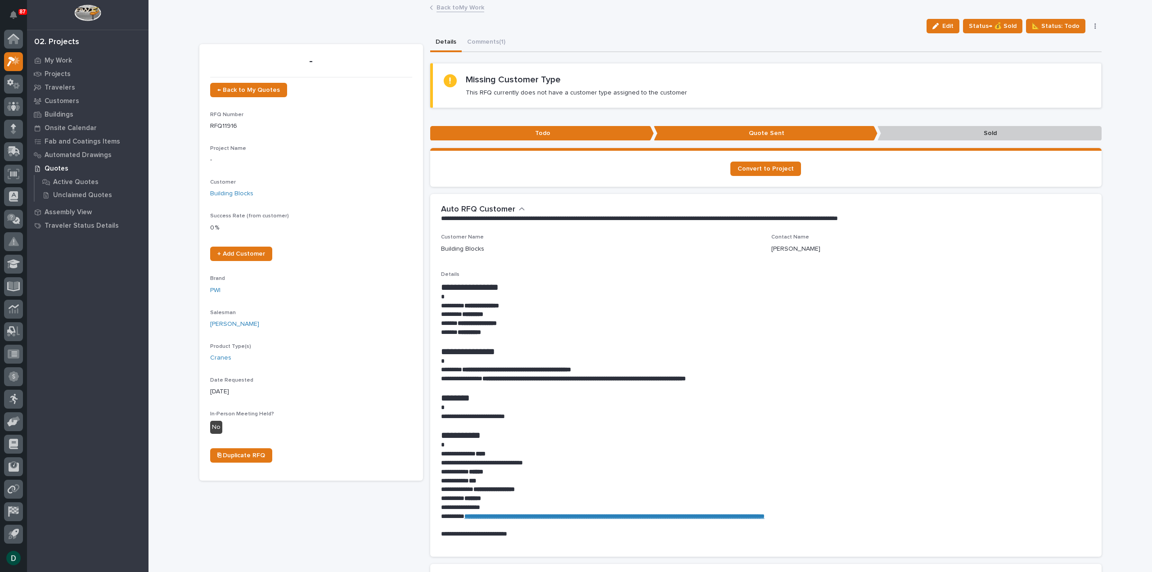
click at [467, 7] on link "Back to My Work" at bounding box center [460, 7] width 48 height 10
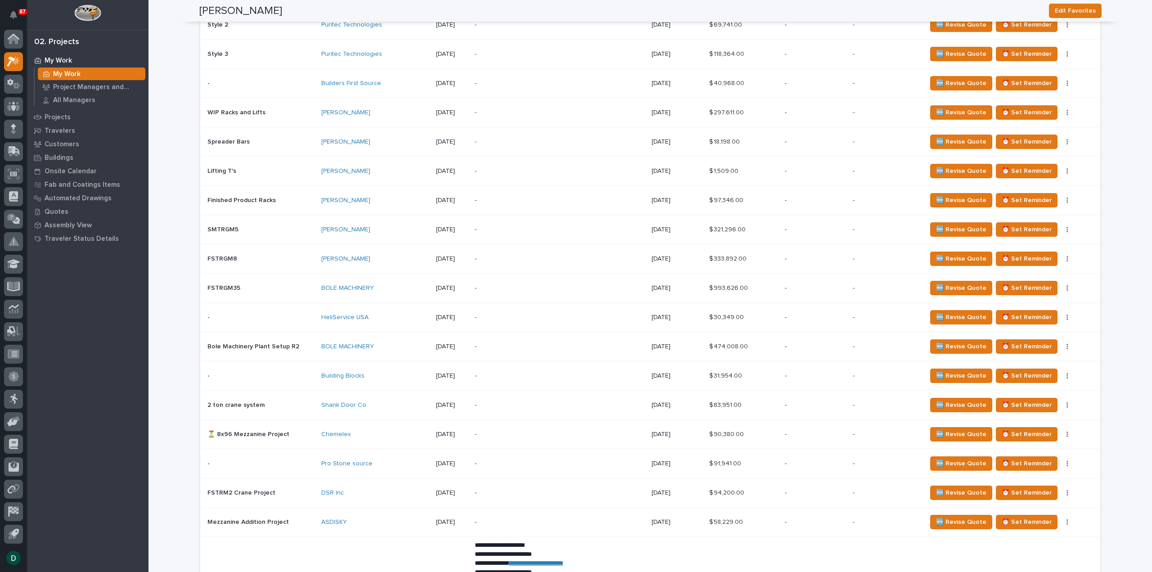
scroll to position [1215, 0]
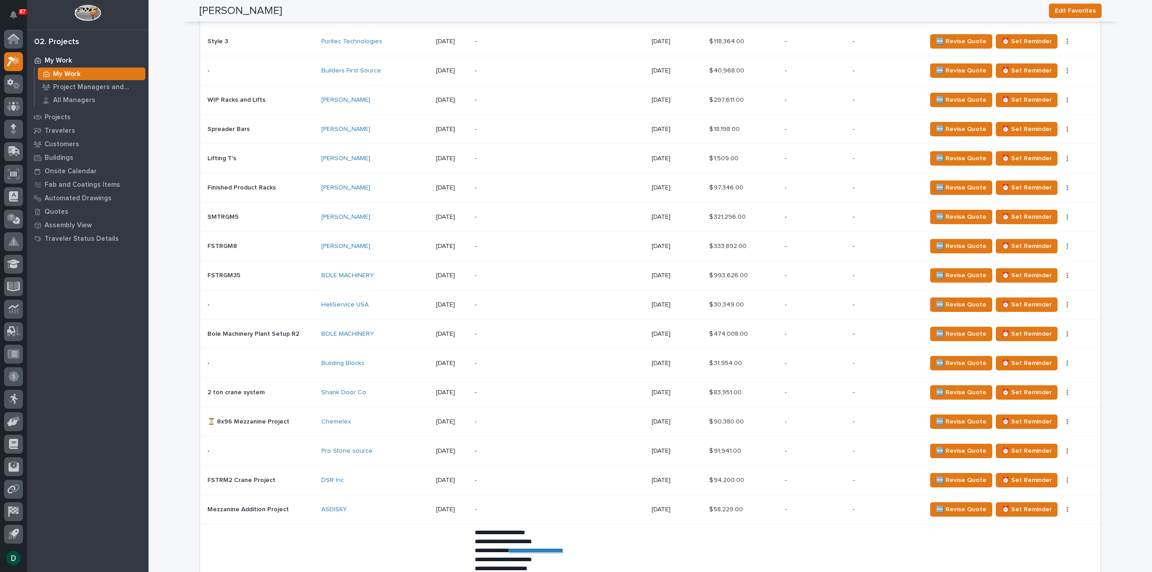
click at [382, 418] on div "Chemelex" at bounding box center [375, 422] width 108 height 8
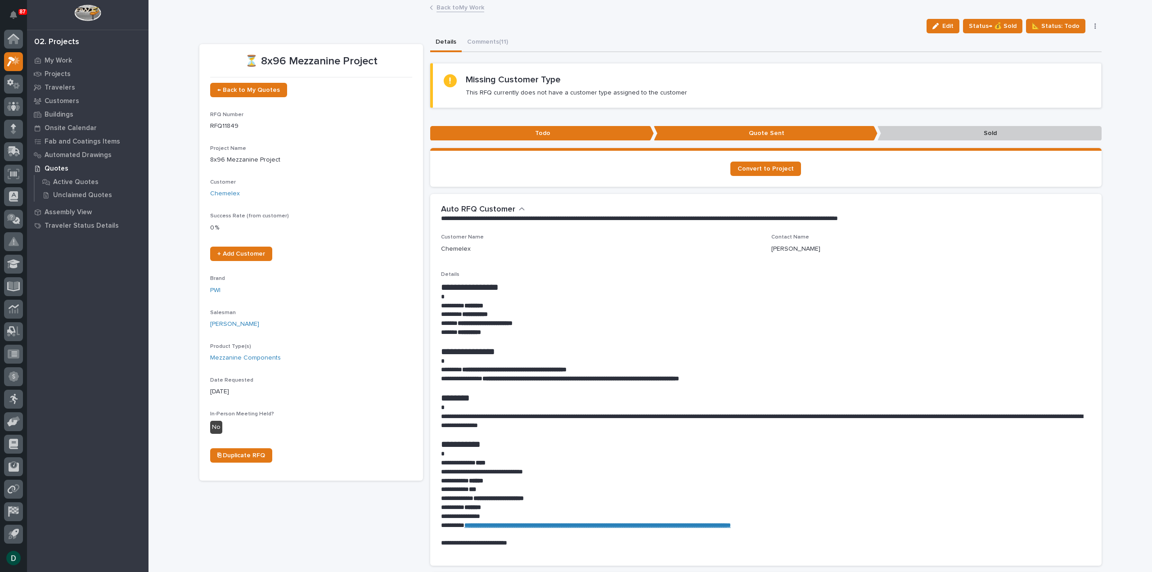
drag, startPoint x: 520, startPoint y: 315, endPoint x: 515, endPoint y: 314, distance: 5.6
click at [520, 315] on p "**********" at bounding box center [766, 314] width 650 height 9
drag, startPoint x: 494, startPoint y: 43, endPoint x: 527, endPoint y: 54, distance: 34.1
click at [494, 43] on button "Comments (11)" at bounding box center [488, 42] width 52 height 19
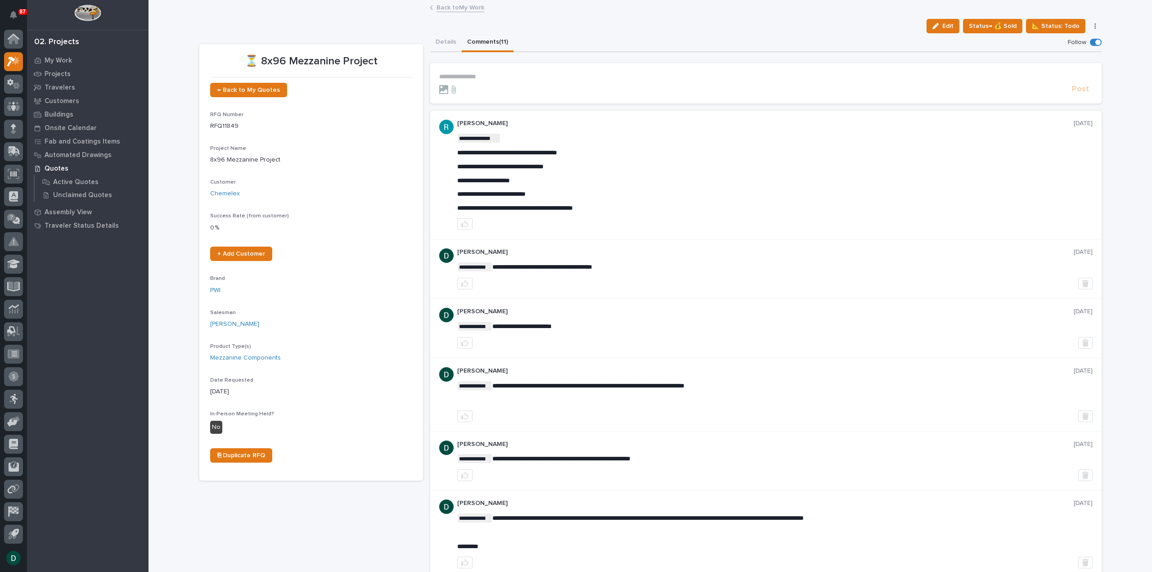
click at [507, 70] on section "**********" at bounding box center [765, 83] width 671 height 40
click at [483, 76] on p "**********" at bounding box center [765, 77] width 653 height 8
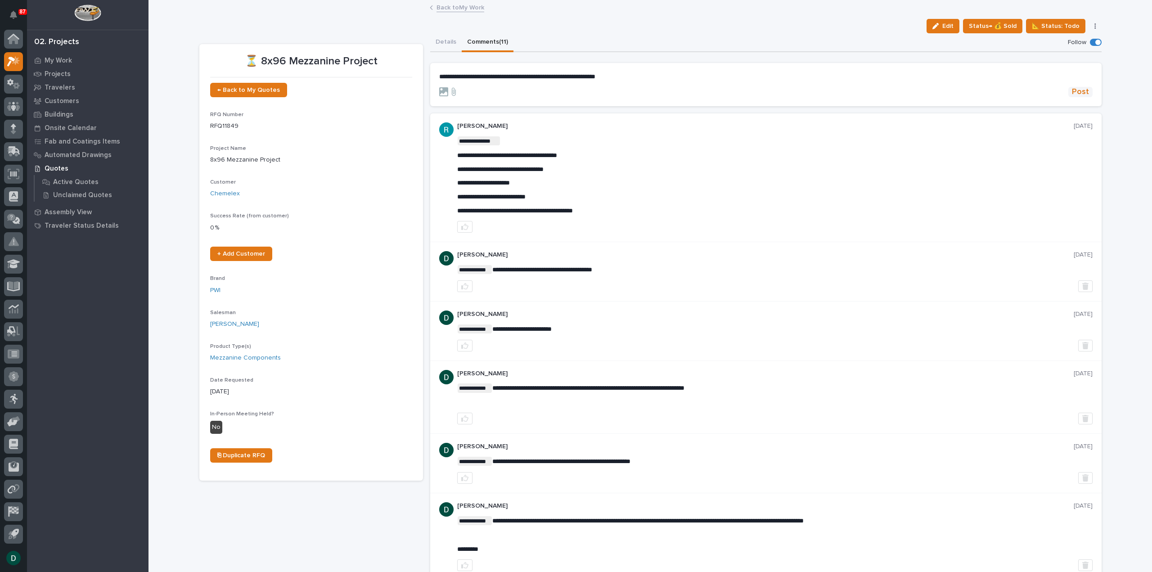
click at [1074, 94] on span "Post" at bounding box center [1079, 92] width 17 height 10
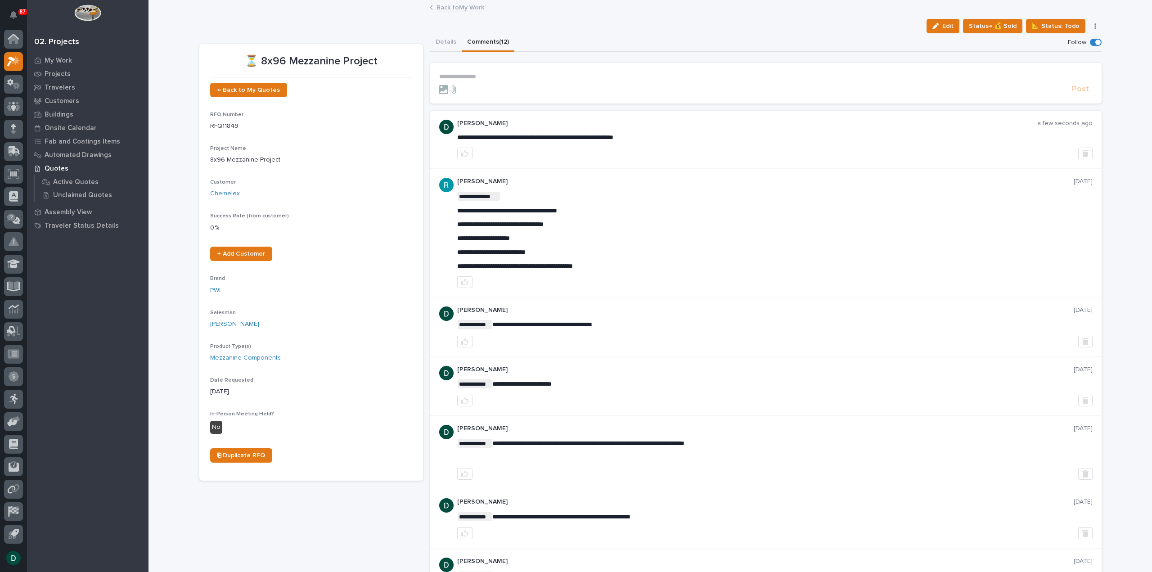
click at [462, 8] on link "Back to My Work" at bounding box center [460, 7] width 48 height 10
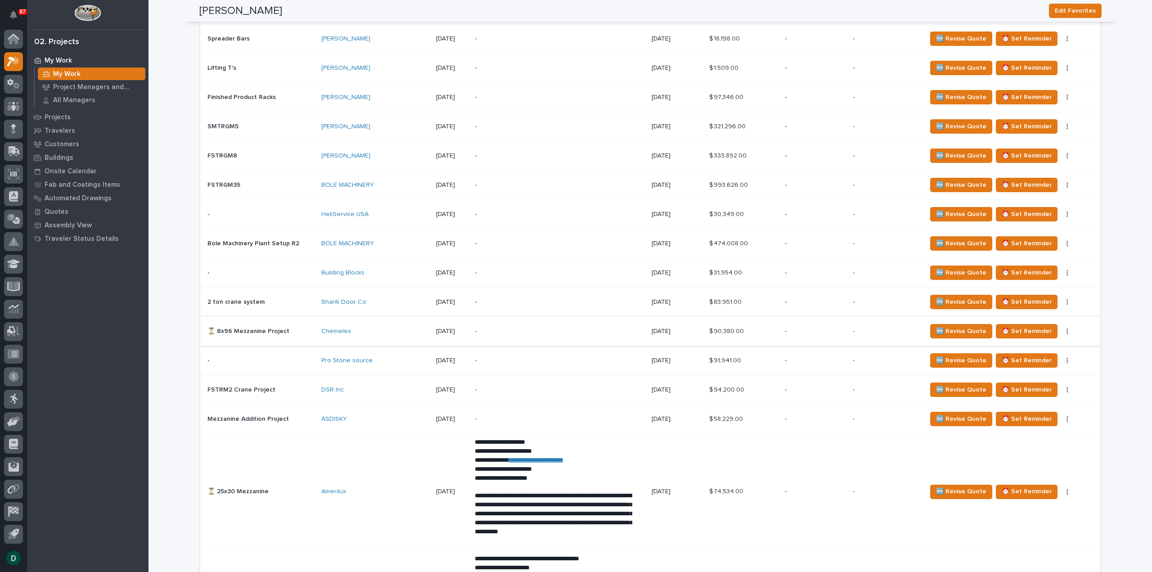
scroll to position [1349, 0]
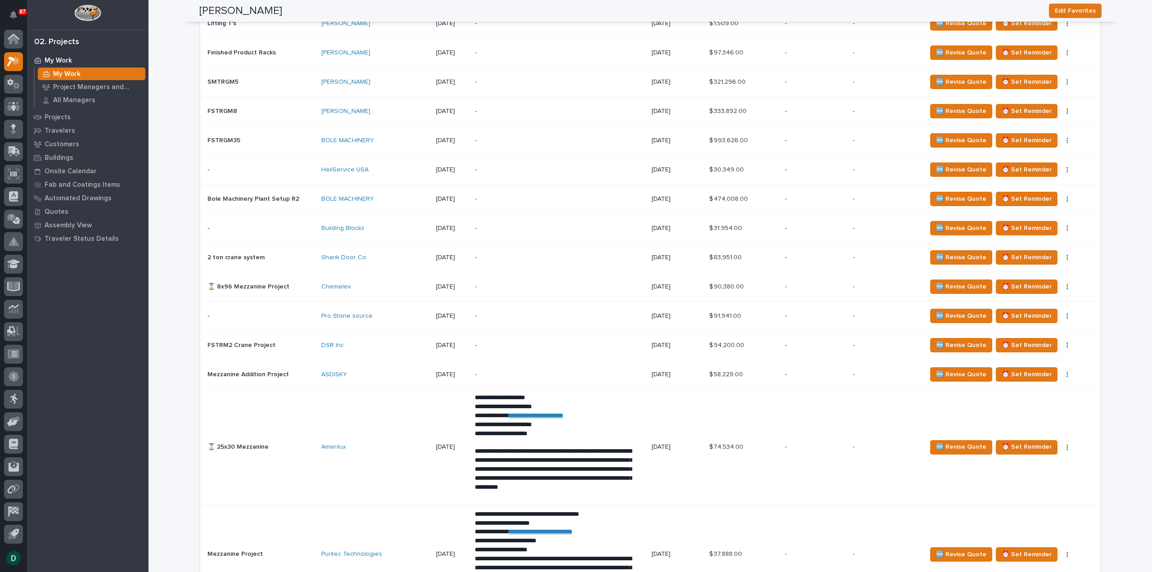
click at [381, 312] on div "Pro Stone source" at bounding box center [375, 316] width 108 height 8
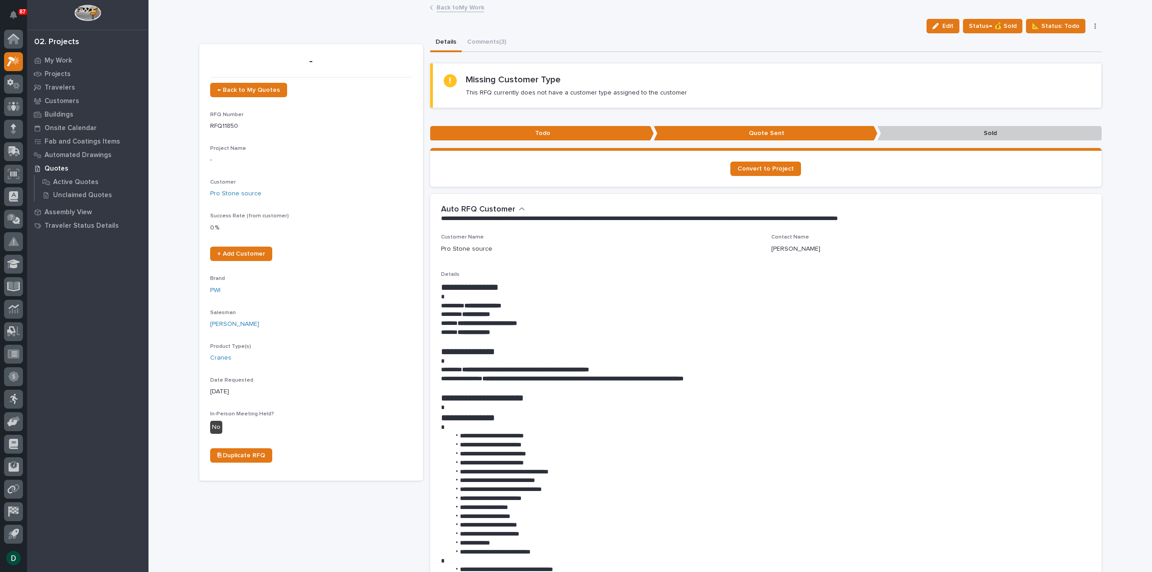
click at [463, 6] on link "Back to My Work" at bounding box center [460, 7] width 48 height 10
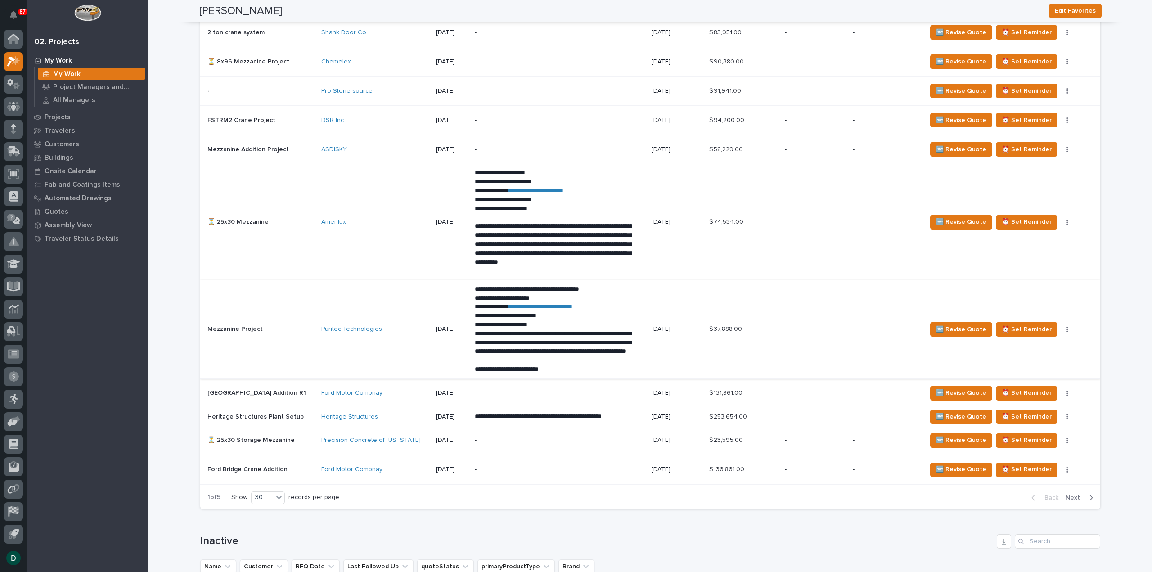
scroll to position [1619, 0]
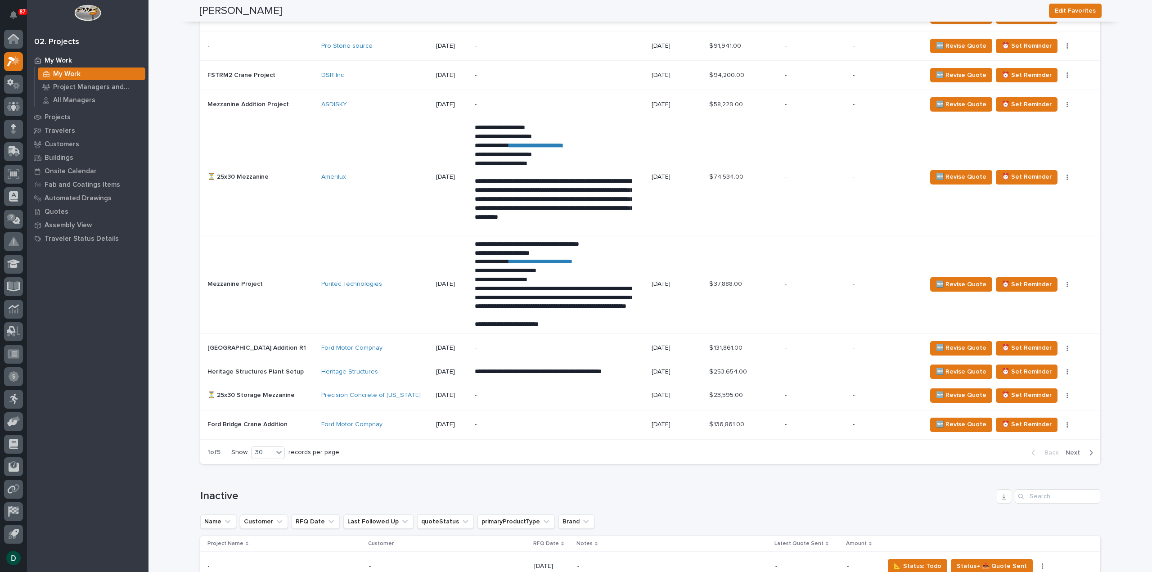
click at [296, 391] on p at bounding box center [260, 395] width 107 height 8
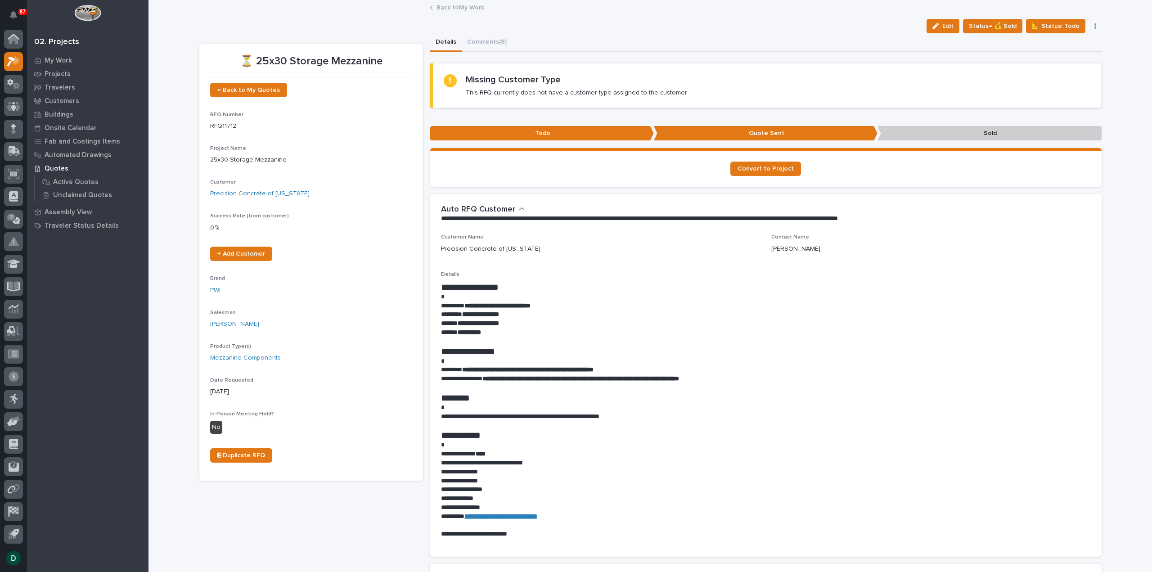
click at [666, 412] on p "**********" at bounding box center [766, 416] width 650 height 9
click at [456, 7] on link "Back to My Work" at bounding box center [460, 7] width 48 height 10
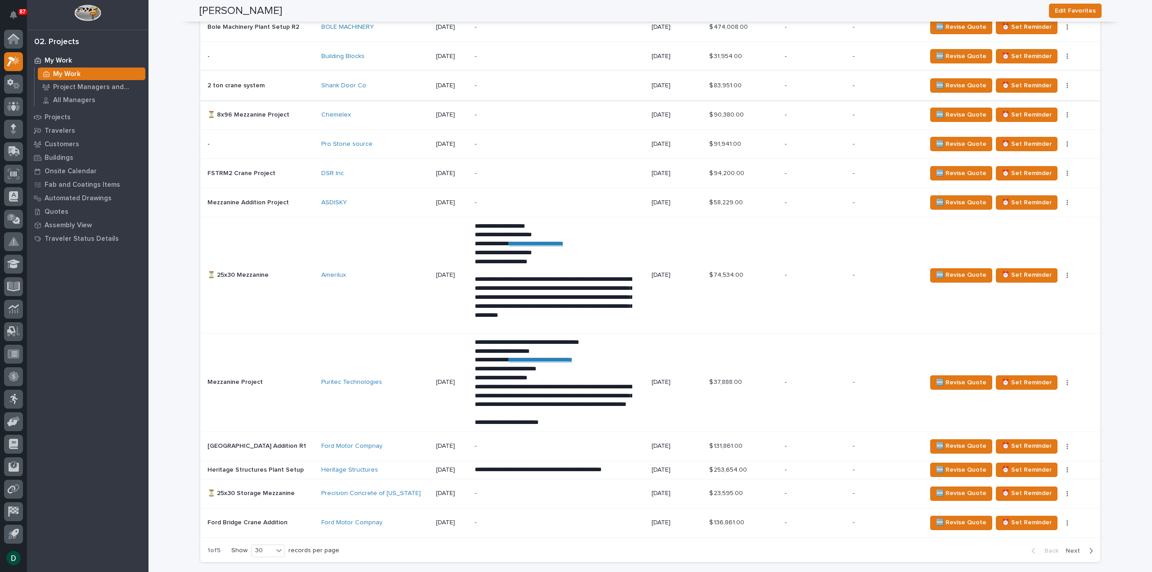
scroll to position [1529, 0]
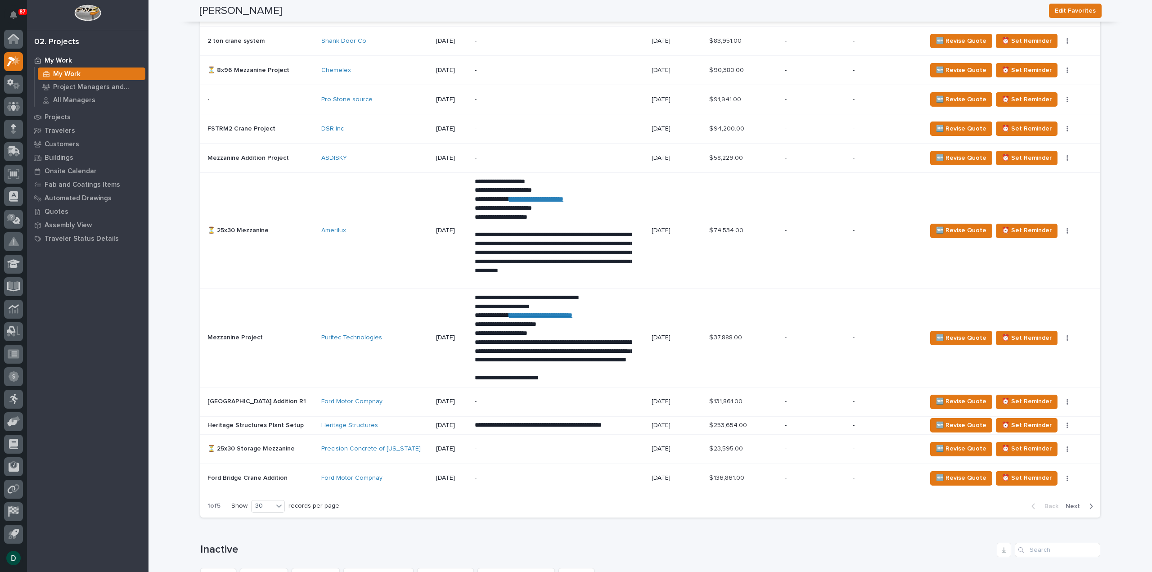
click at [1071, 502] on span "Next" at bounding box center [1075, 506] width 20 height 8
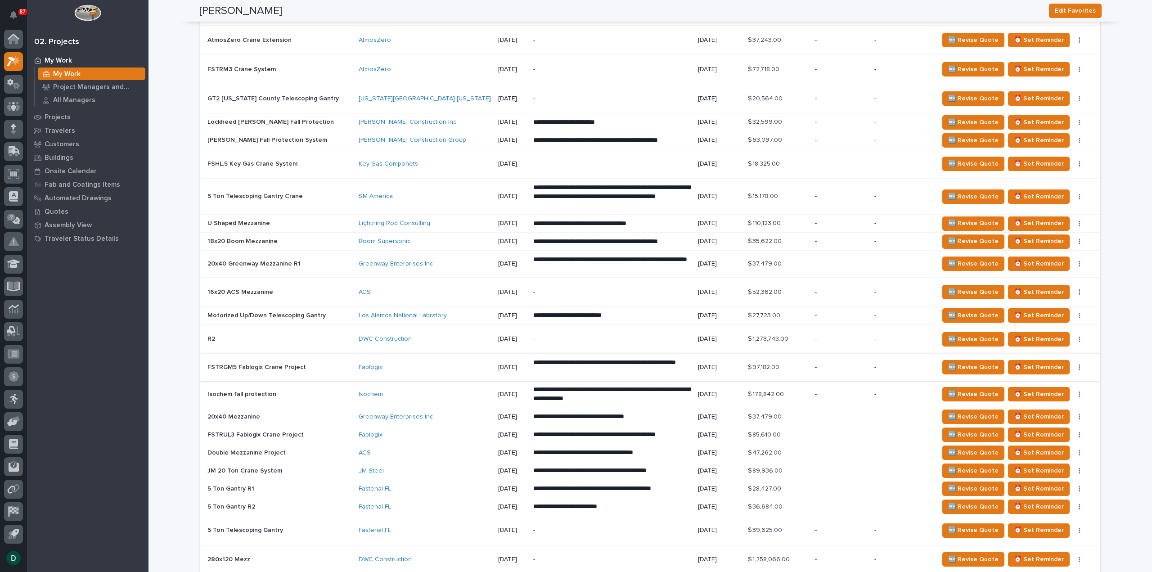
scroll to position [898, 0]
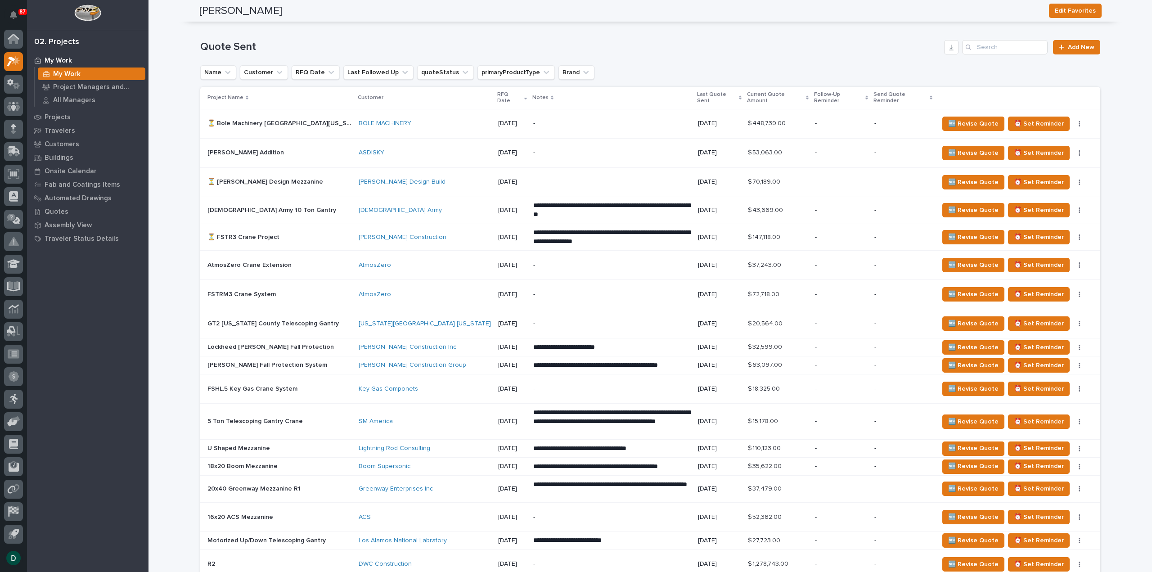
click at [317, 178] on p at bounding box center [279, 182] width 144 height 8
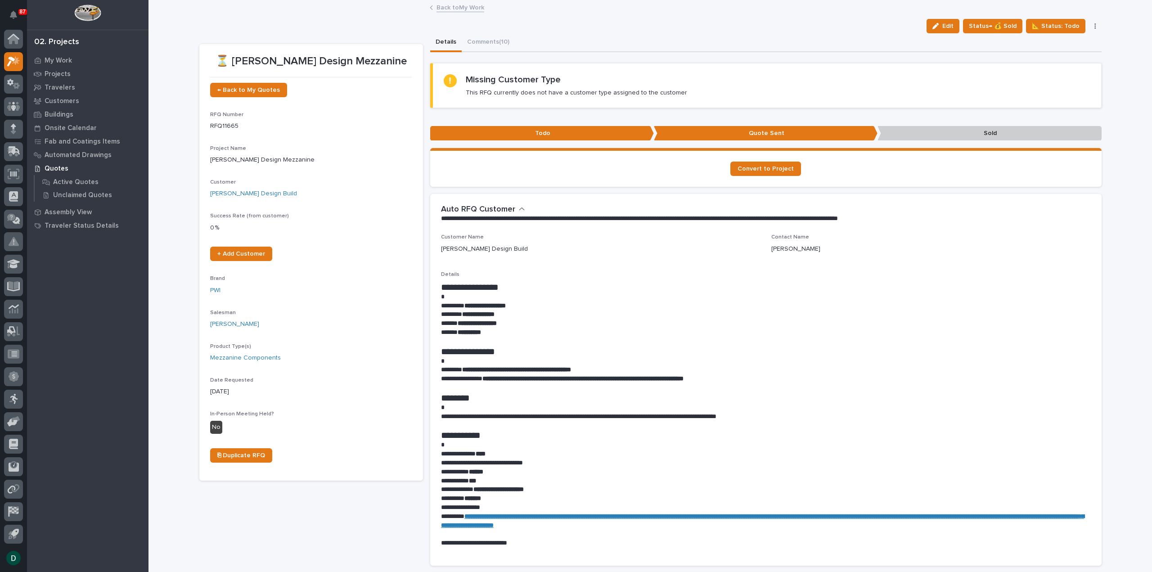
click at [471, 8] on link "Back to My Work" at bounding box center [460, 7] width 48 height 10
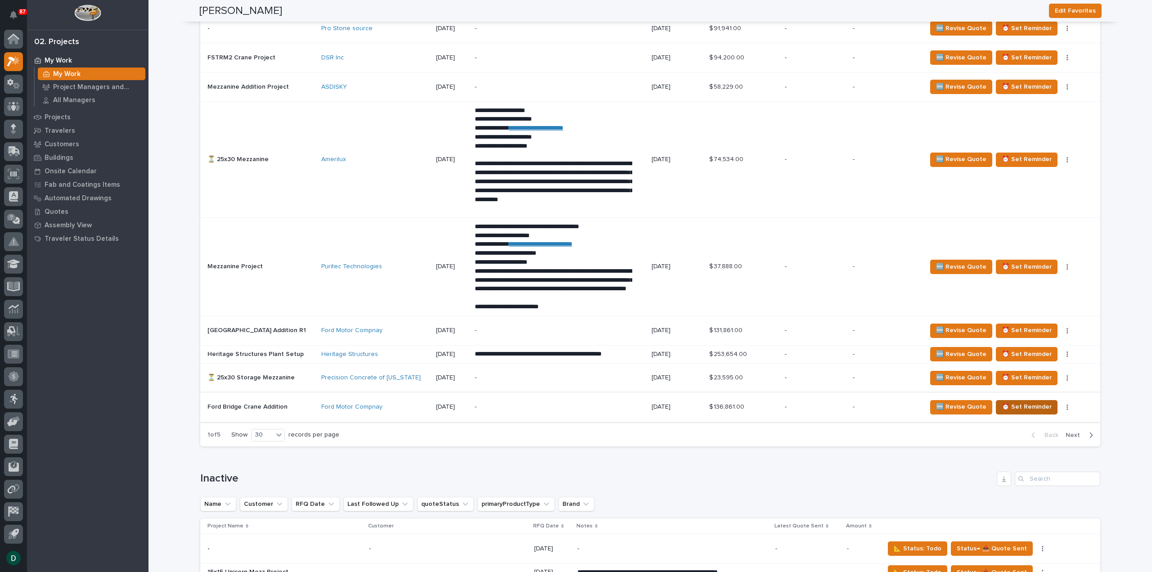
scroll to position [1619, 0]
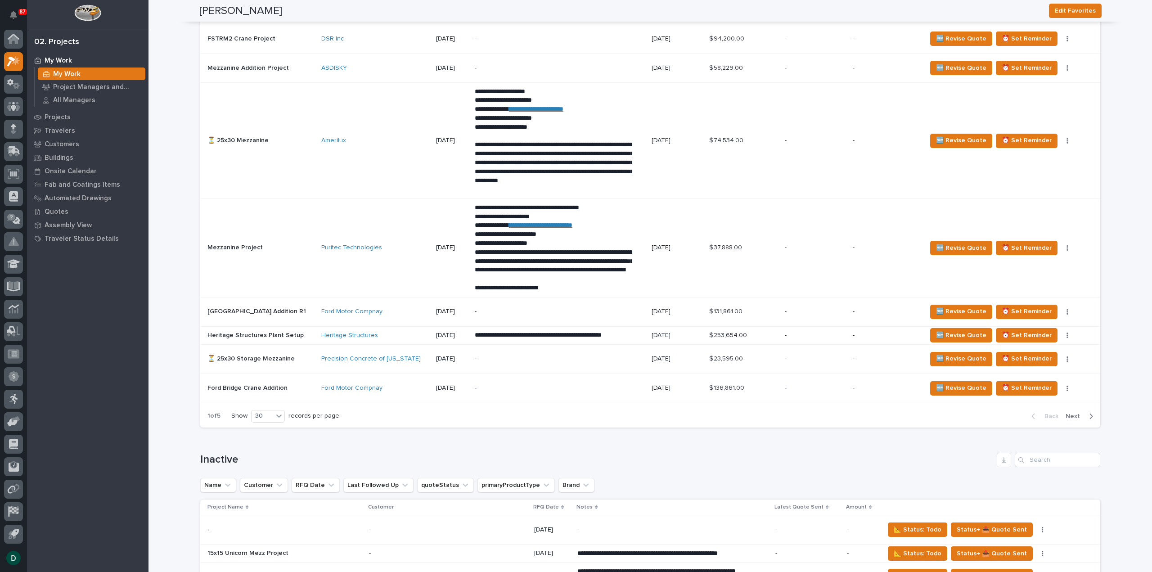
click at [1074, 412] on span "Next" at bounding box center [1075, 416] width 20 height 8
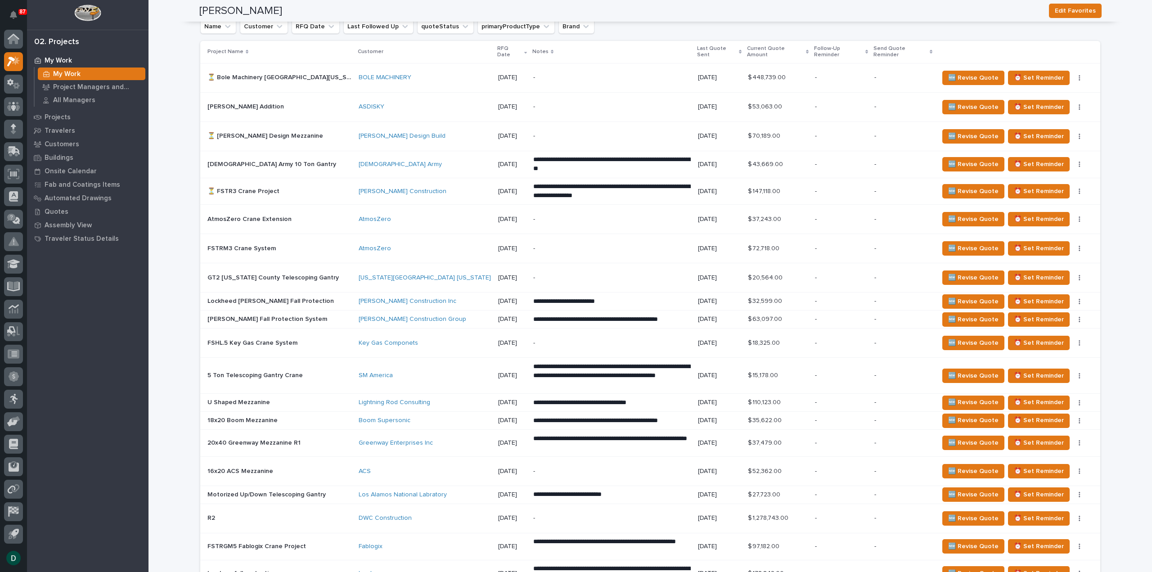
scroll to position [943, 0]
